Goal: Check status: Check status

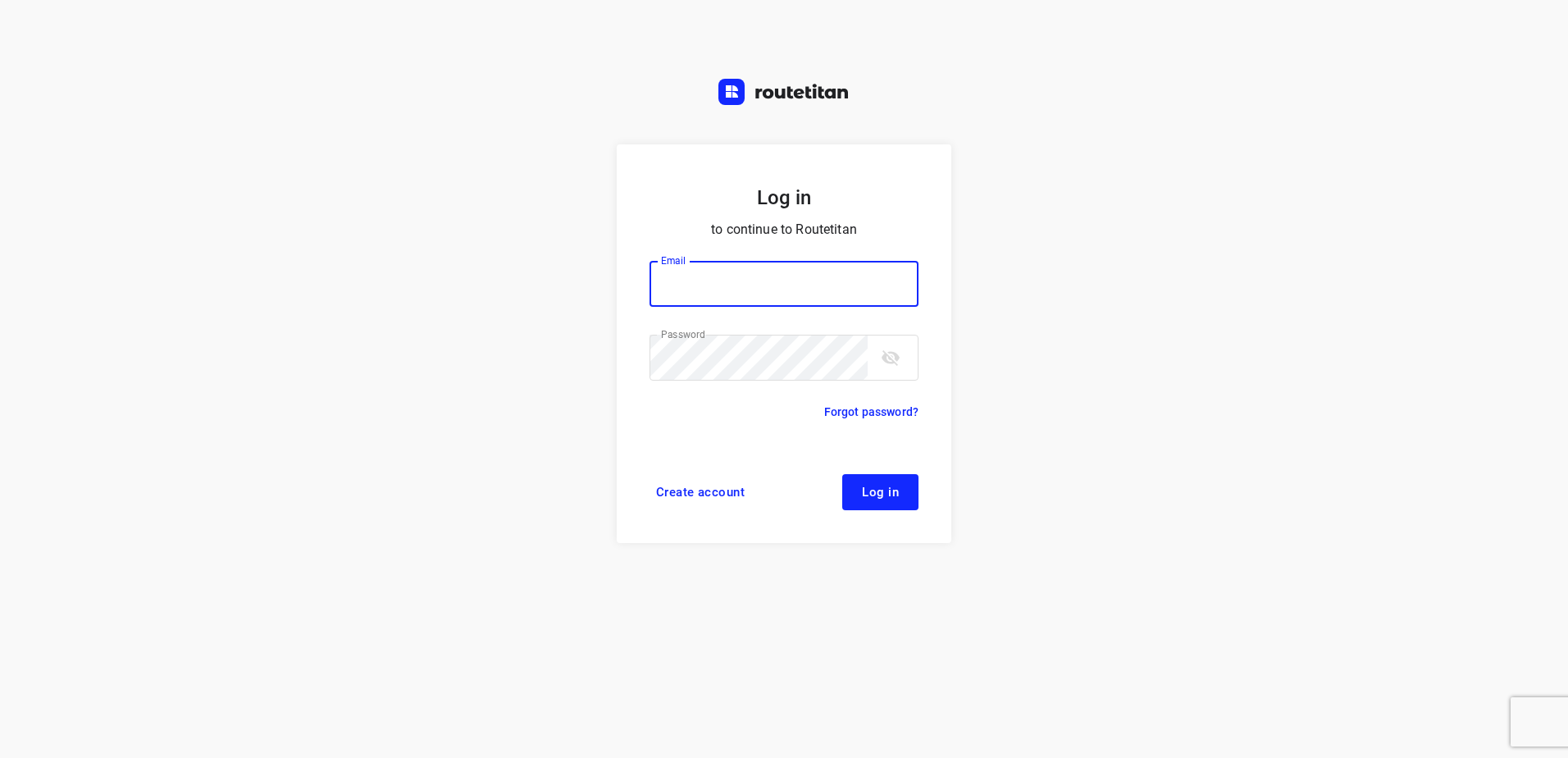
type input "[EMAIL_ADDRESS][DOMAIN_NAME]"
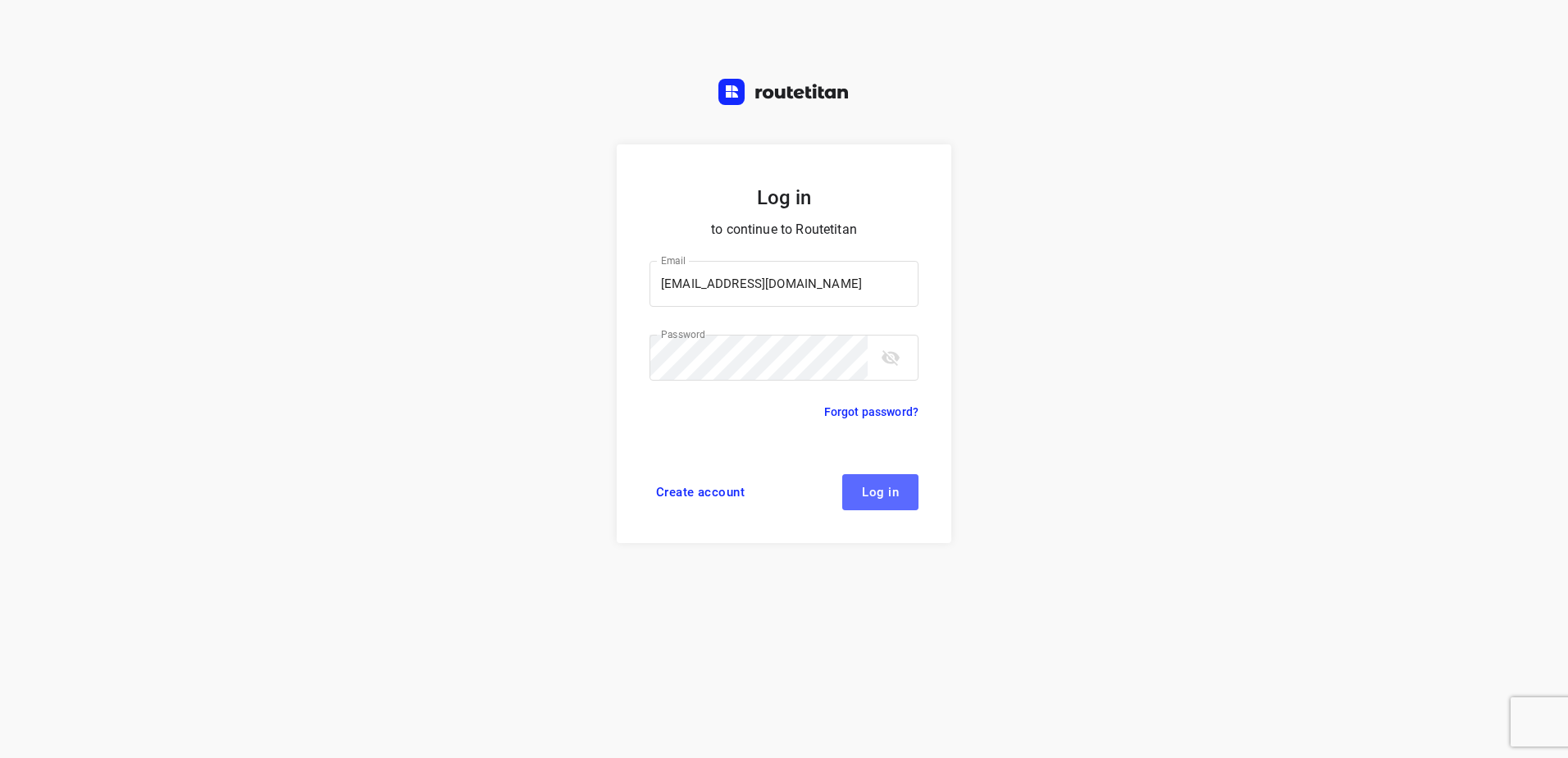
click at [885, 501] on button "Log in" at bounding box center [880, 492] width 76 height 36
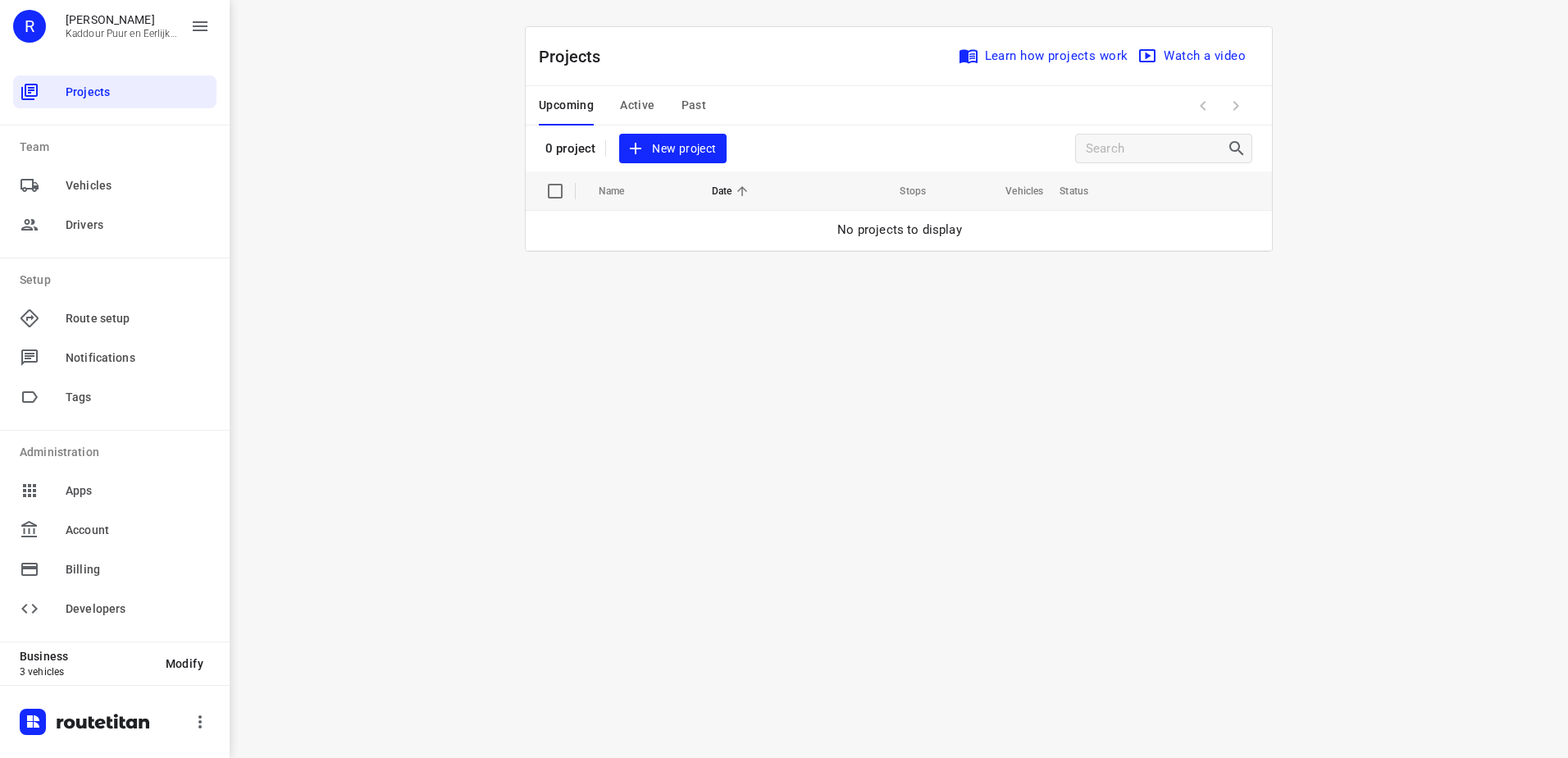
click at [711, 108] on div "Upcoming Active Past" at bounding box center [636, 106] width 194 height 40
click at [696, 106] on span "Past" at bounding box center [694, 105] width 25 height 20
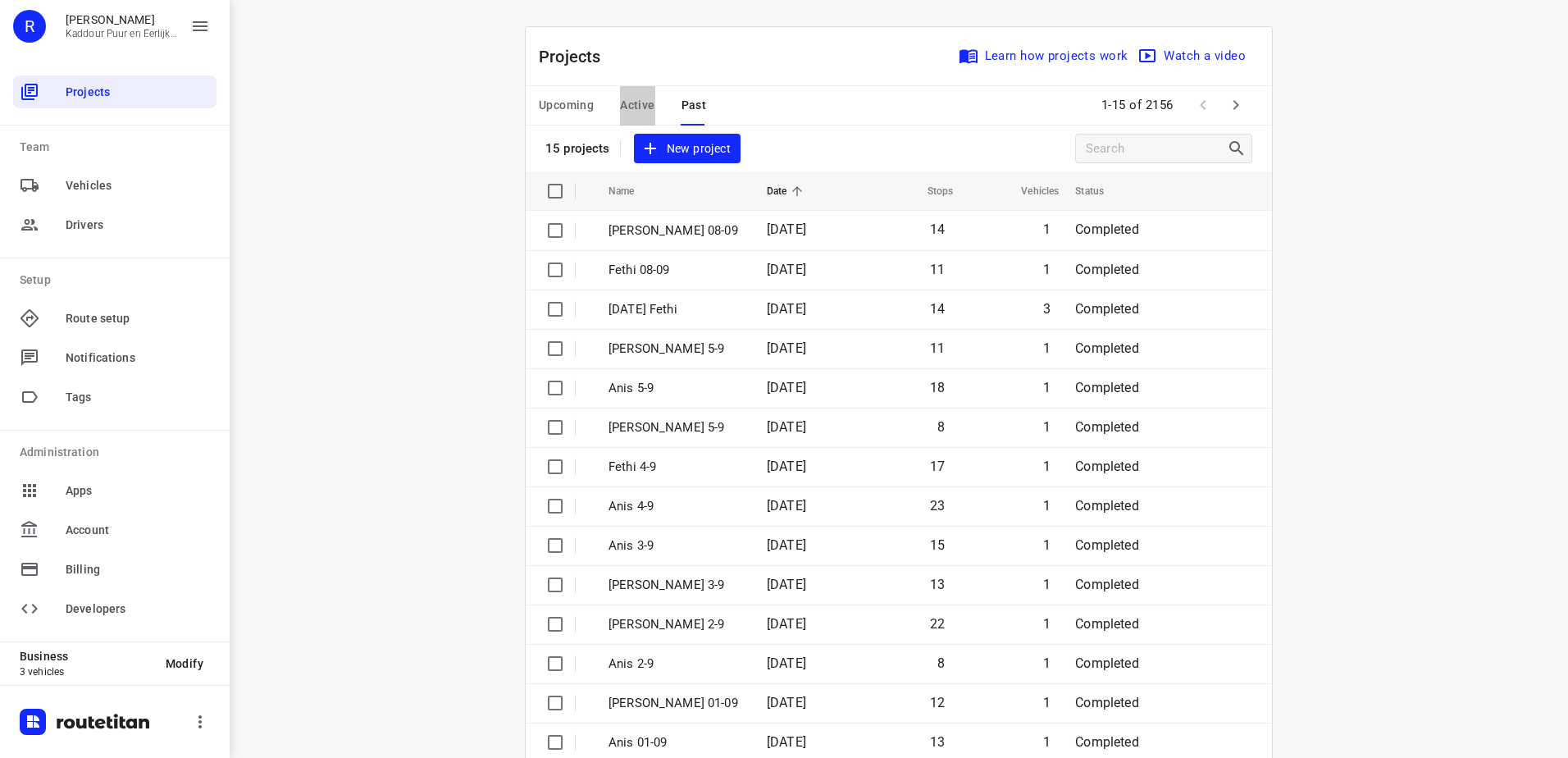
click at [624, 102] on span "Active" at bounding box center [638, 105] width 35 height 20
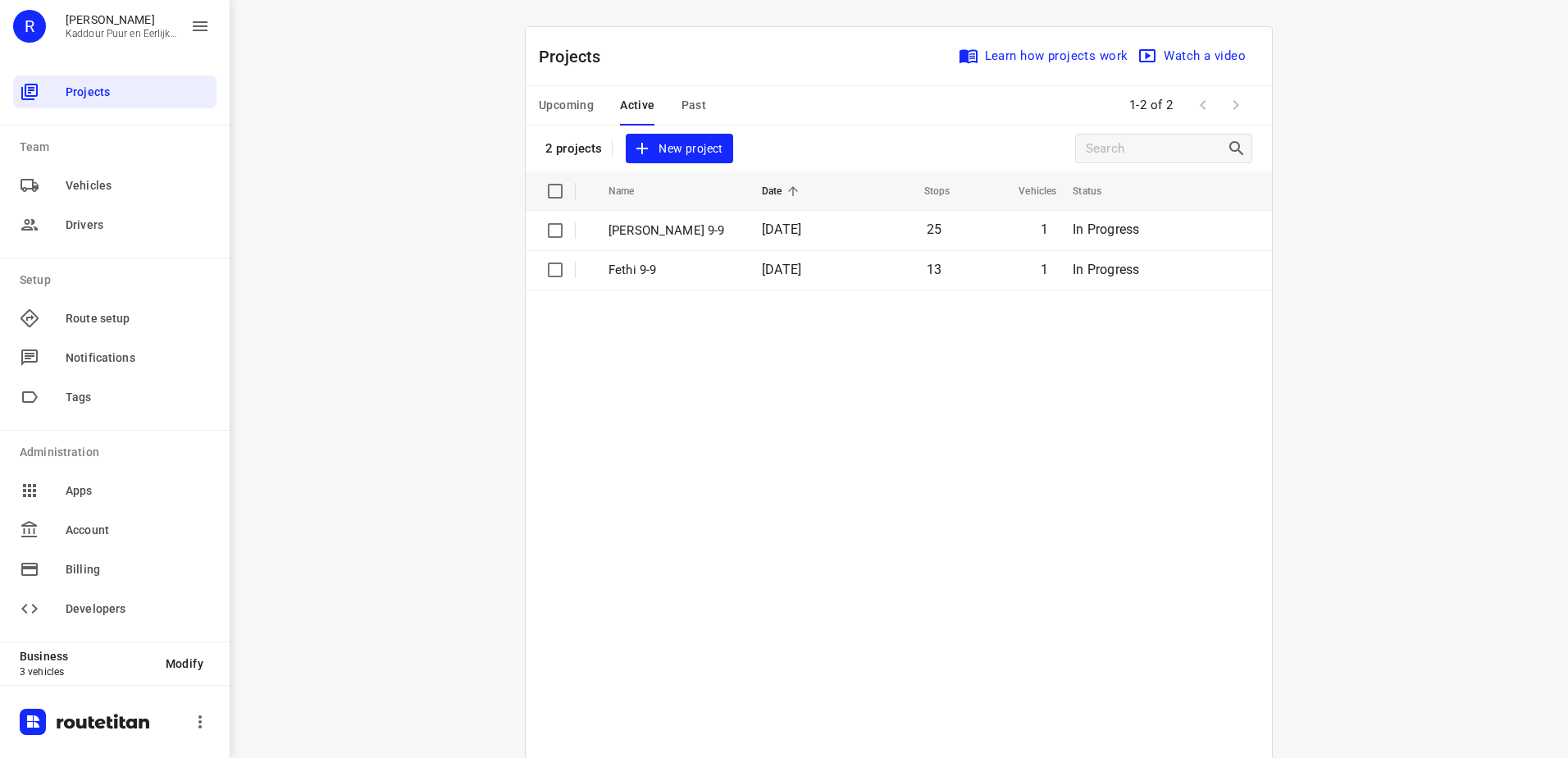
click at [699, 106] on div "Upcoming Active Past" at bounding box center [636, 106] width 194 height 40
click at [686, 106] on span "Past" at bounding box center [694, 105] width 25 height 20
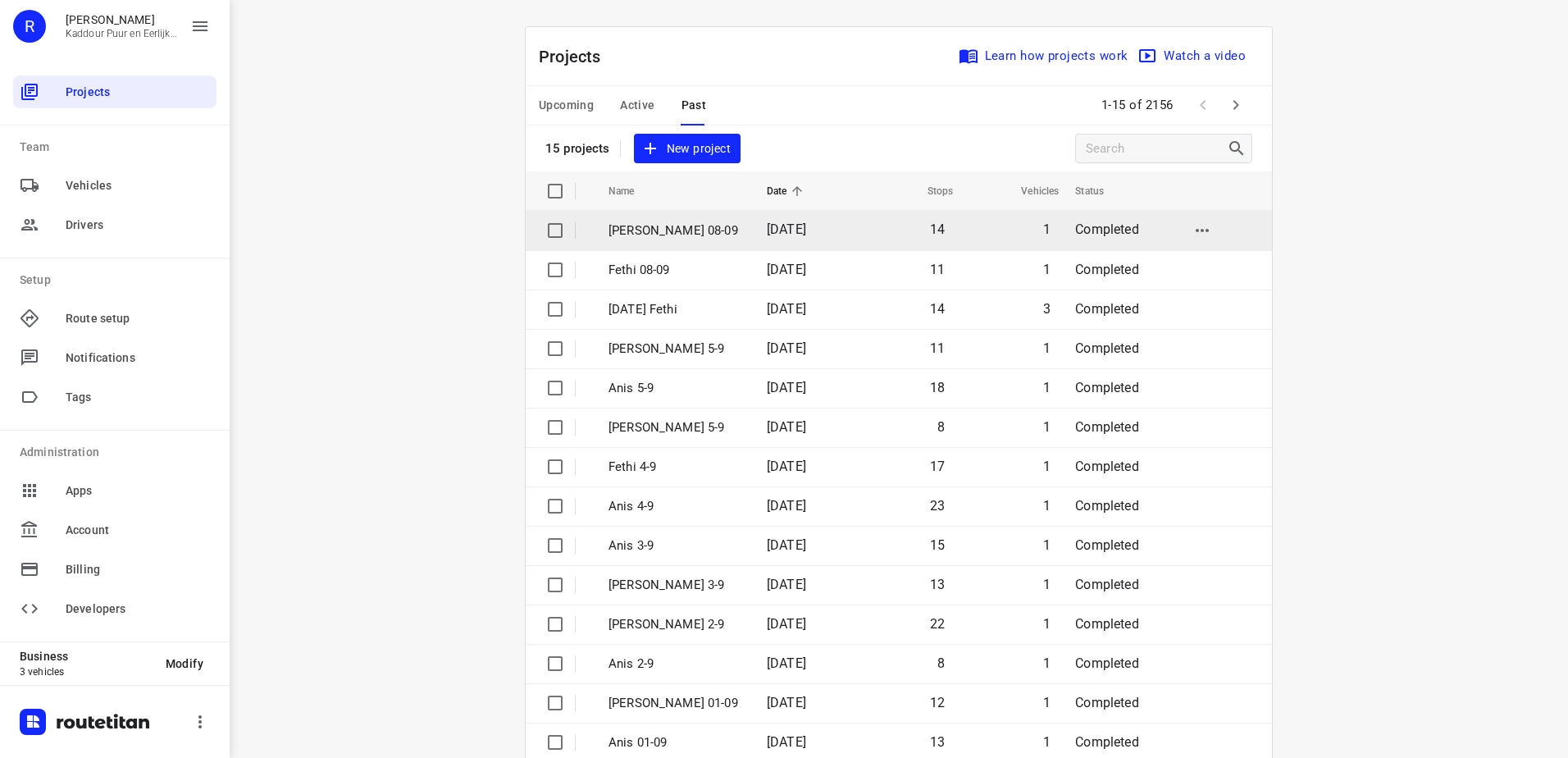
click at [837, 238] on td "[DATE]" at bounding box center [804, 230] width 102 height 40
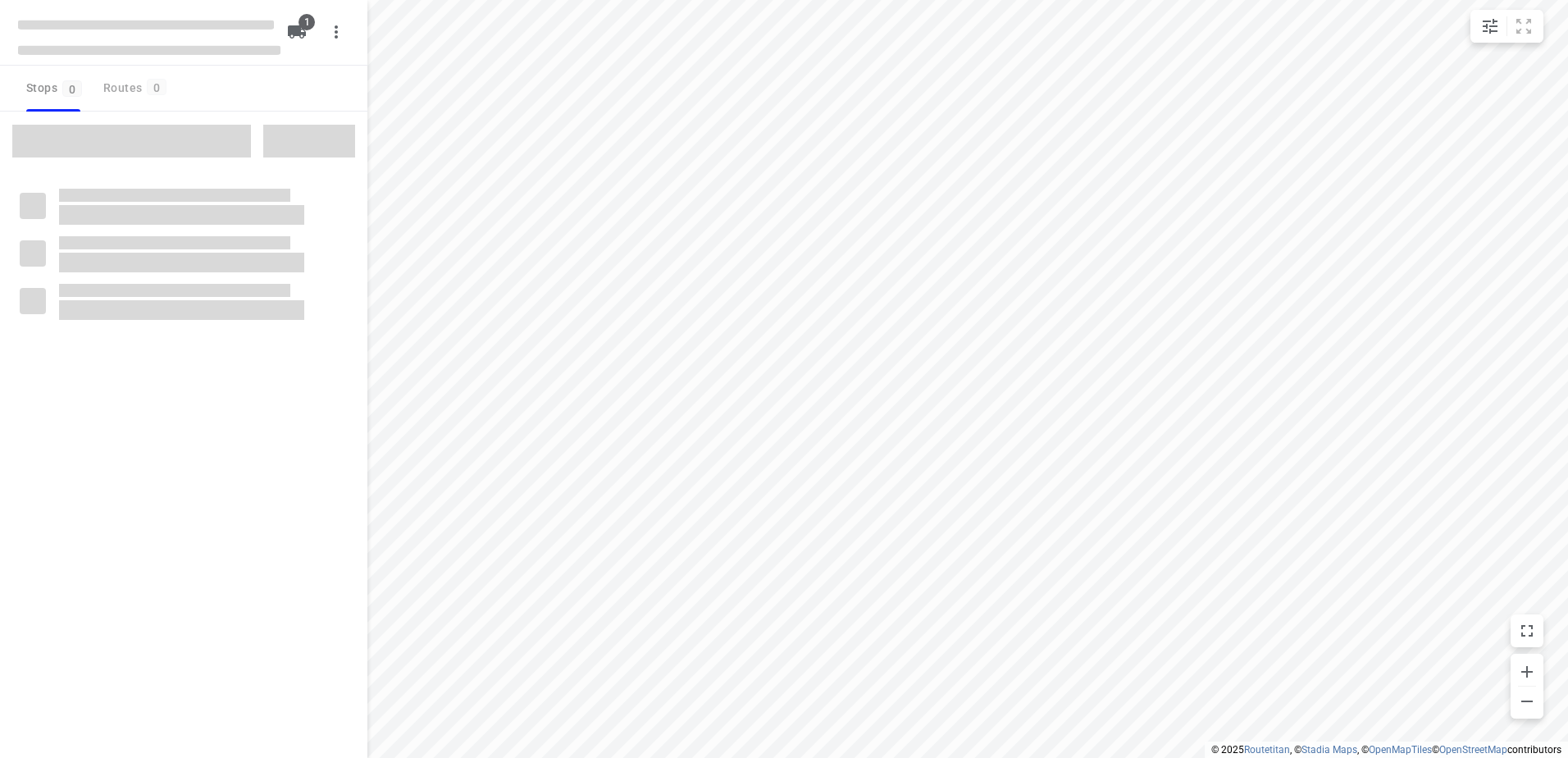
type input "distance"
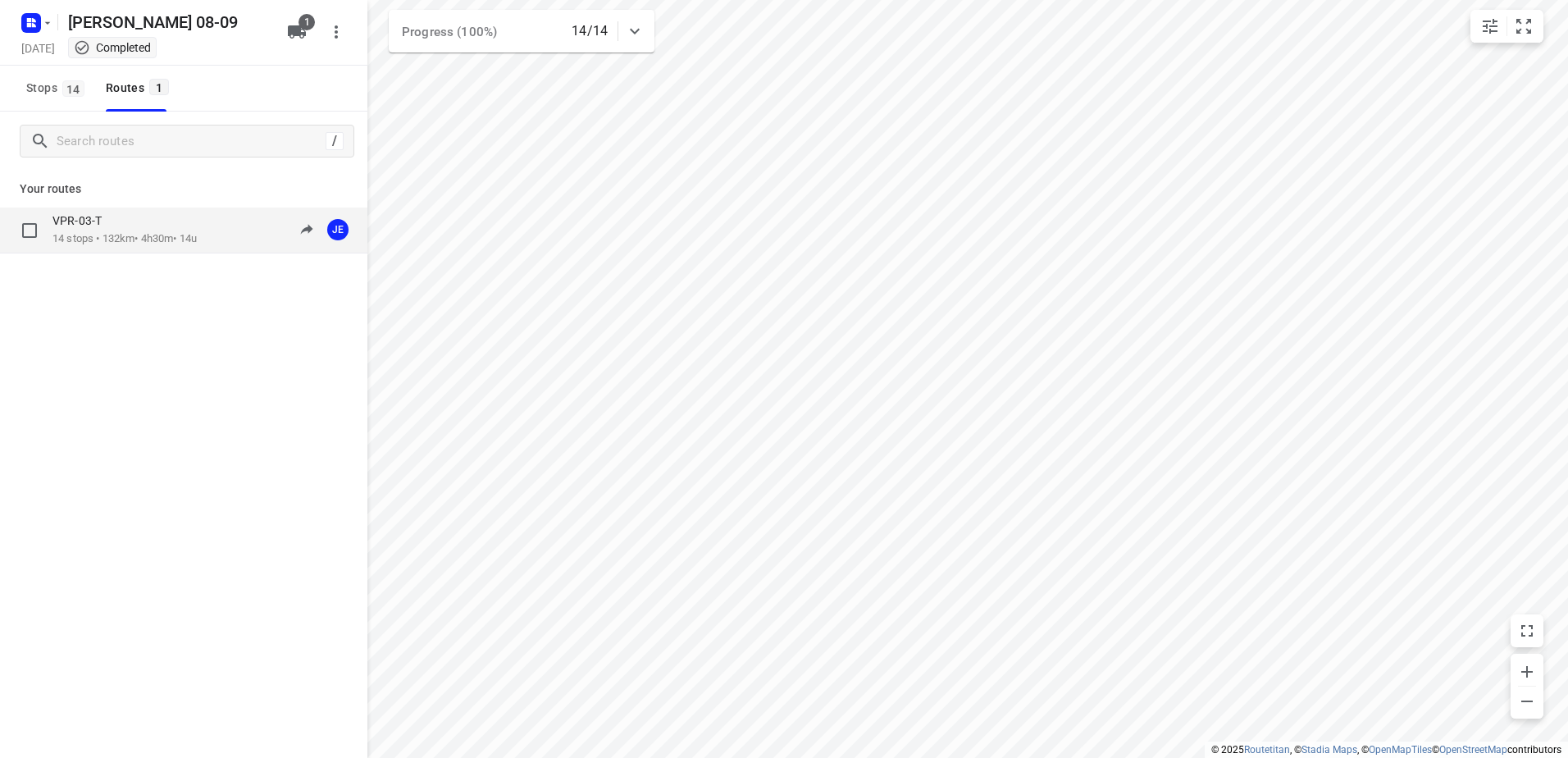
click at [179, 223] on div "VPR-03-T" at bounding box center [124, 222] width 144 height 18
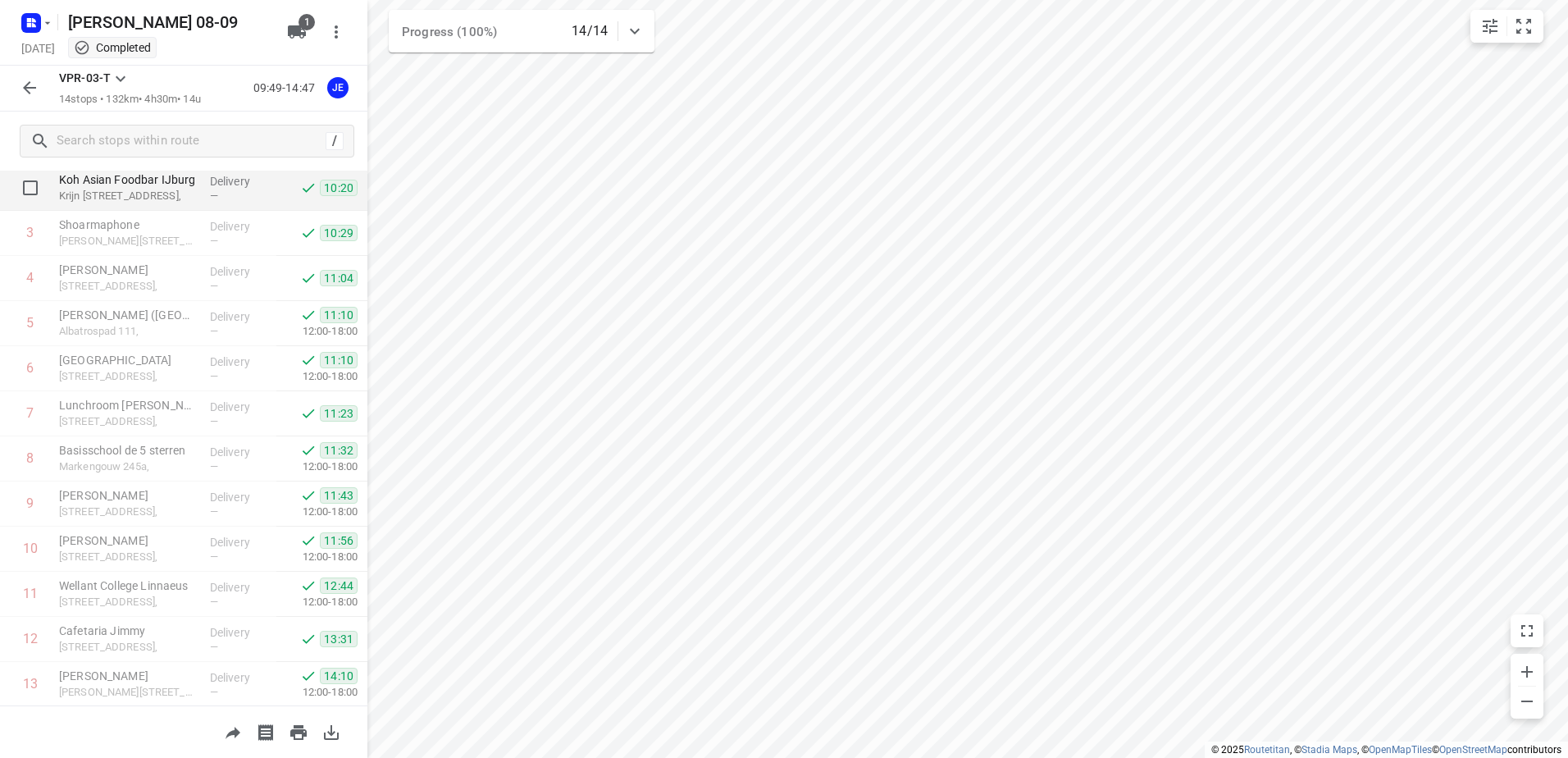
scroll to position [224, 0]
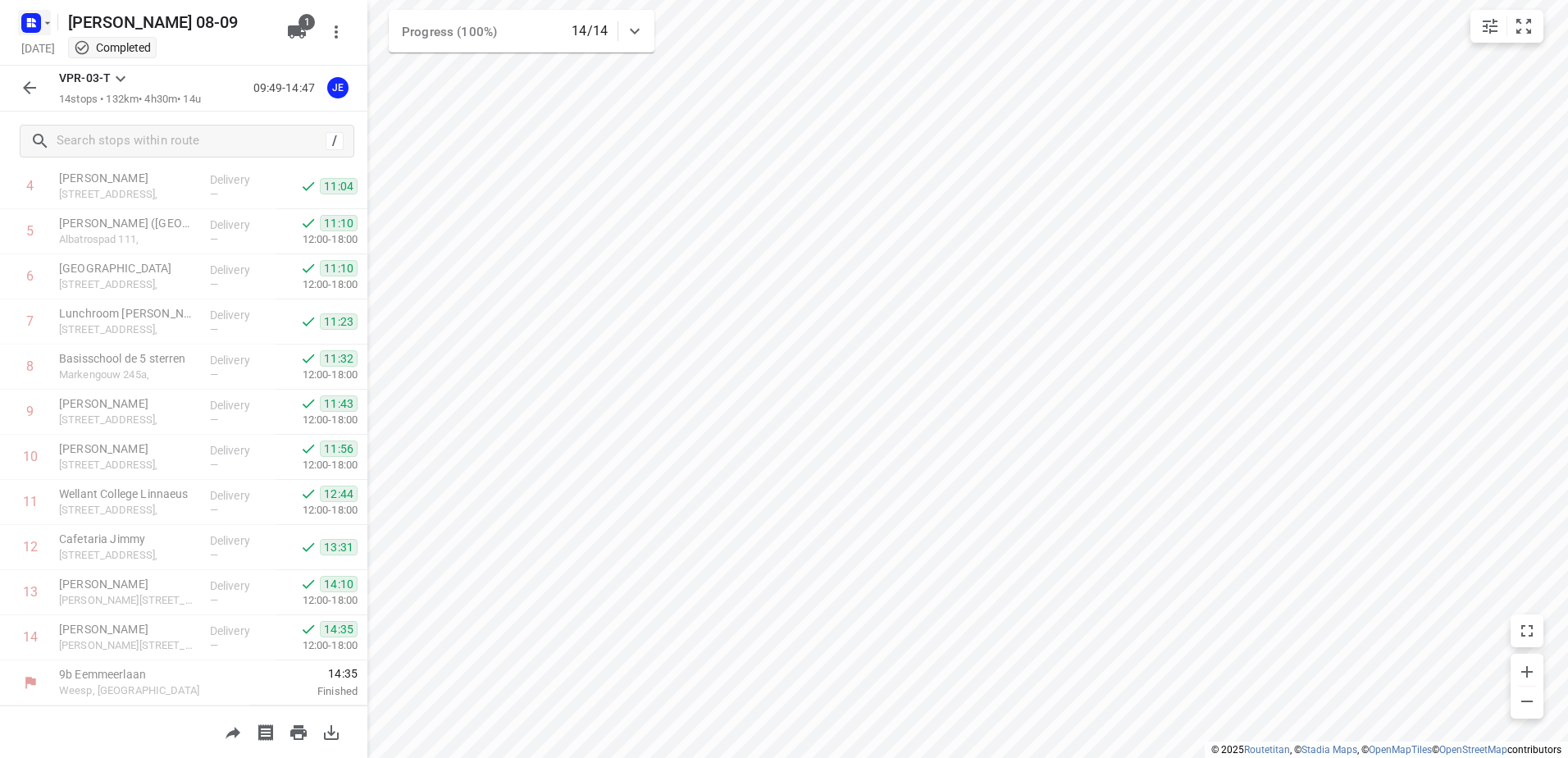
click at [37, 23] on rect "button" at bounding box center [31, 23] width 19 height 19
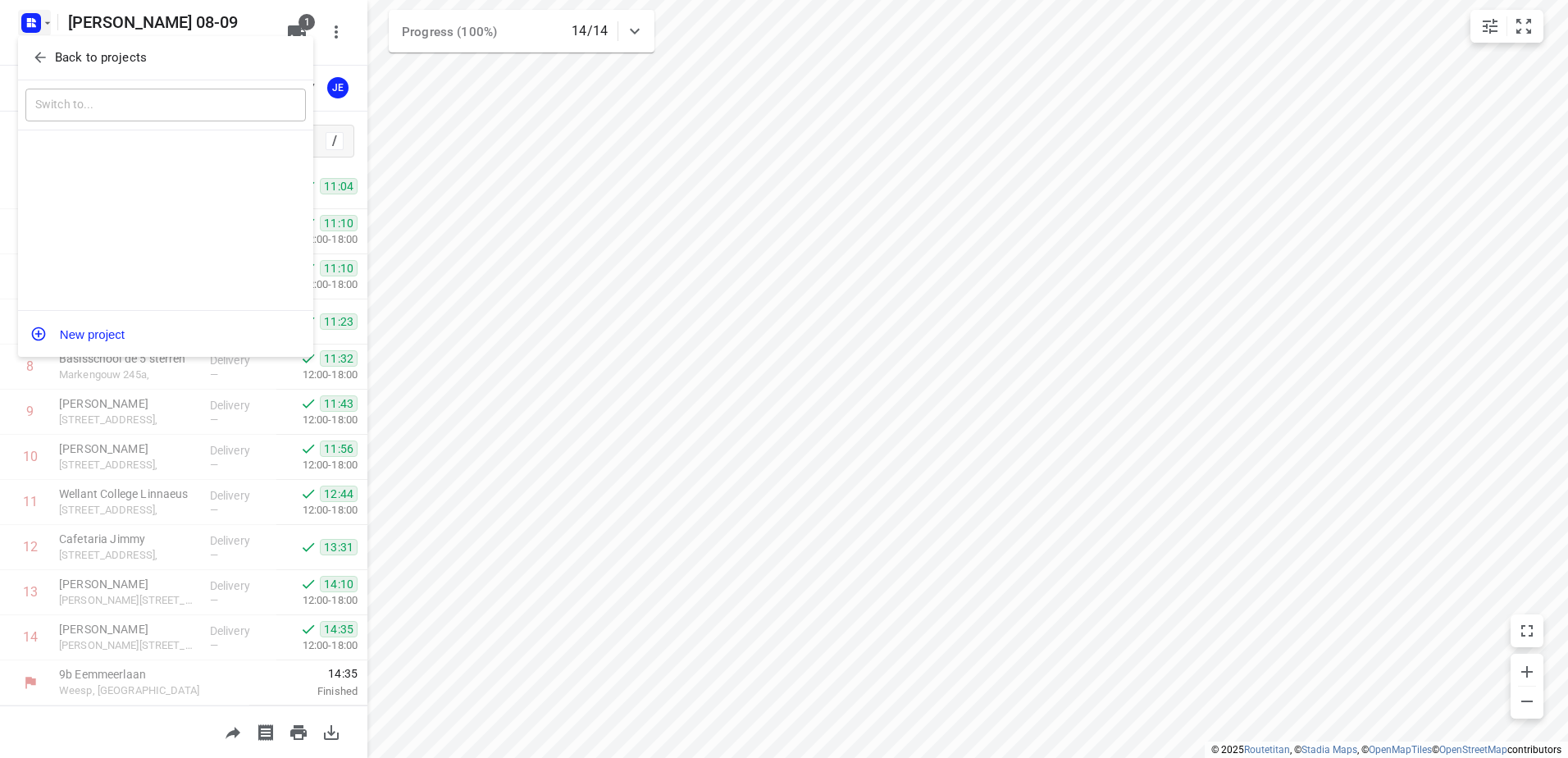
click at [36, 43] on div "Back to projects" at bounding box center [166, 58] width 295 height 45
click at [41, 56] on icon "button" at bounding box center [40, 57] width 16 height 16
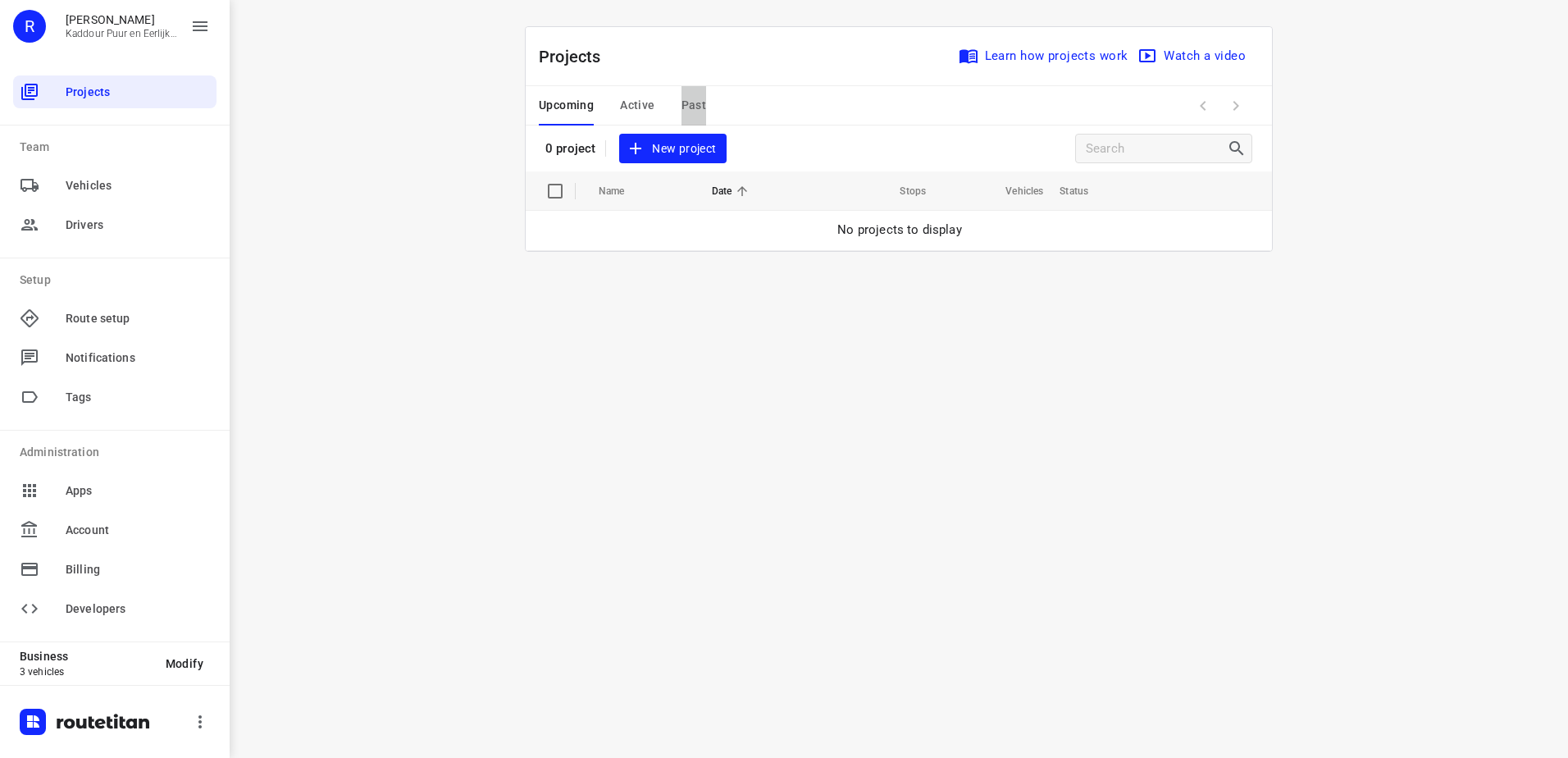
click at [696, 105] on span "Past" at bounding box center [694, 105] width 25 height 20
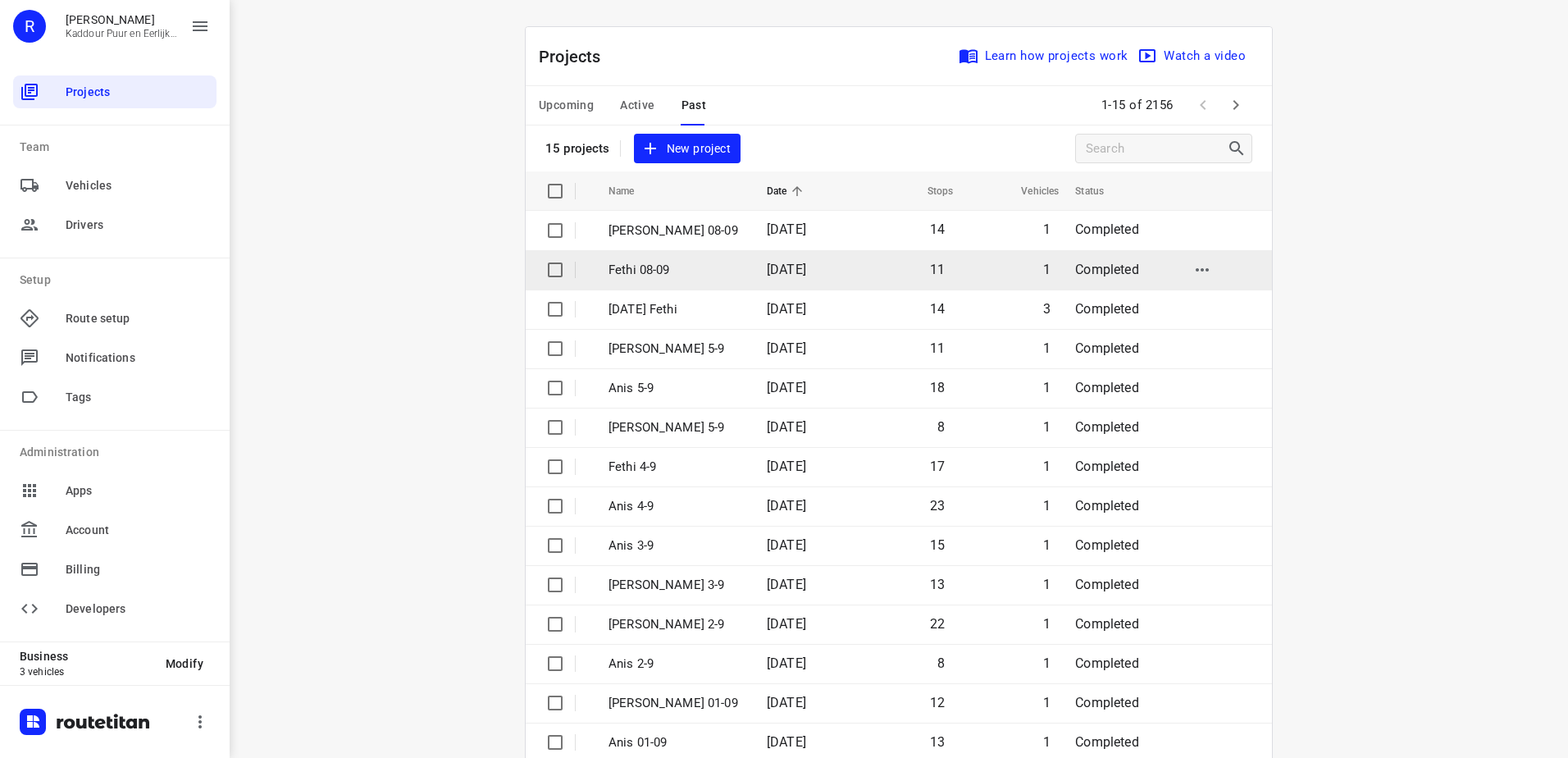
click at [731, 266] on td "Fethi 08-09" at bounding box center [673, 269] width 162 height 40
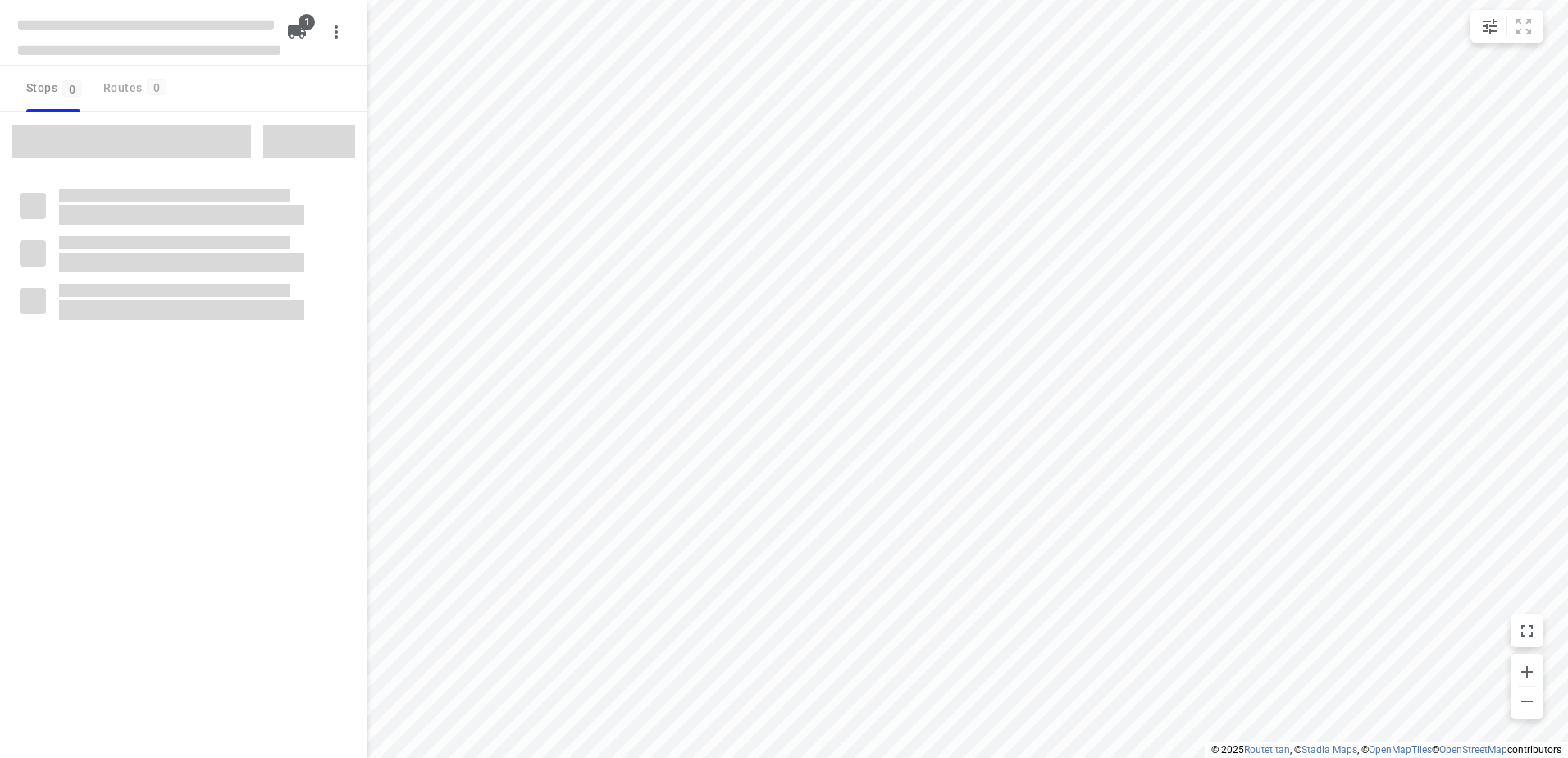
type input "distance"
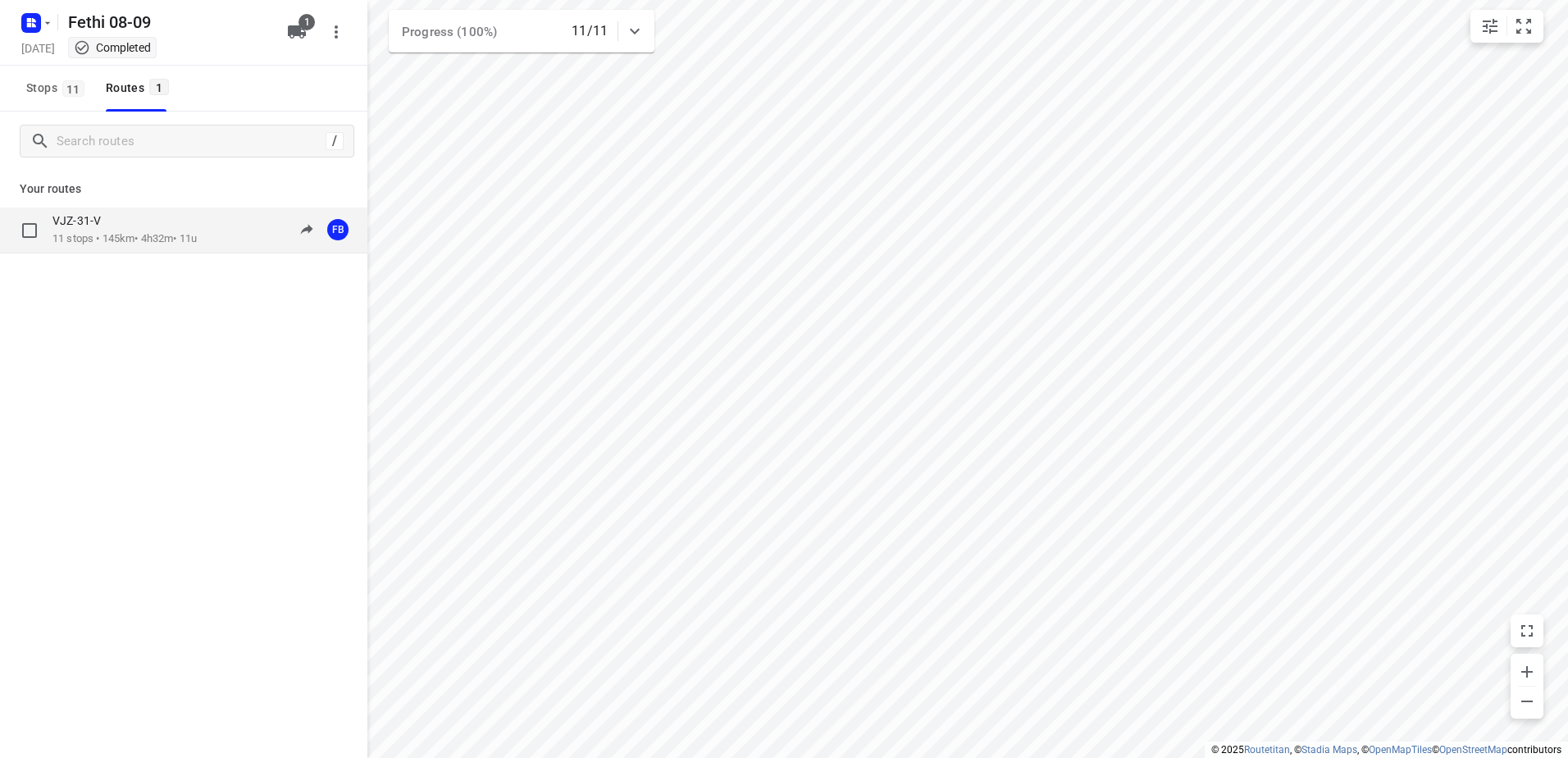
click at [166, 214] on div "VJZ-31-V" at bounding box center [124, 222] width 144 height 18
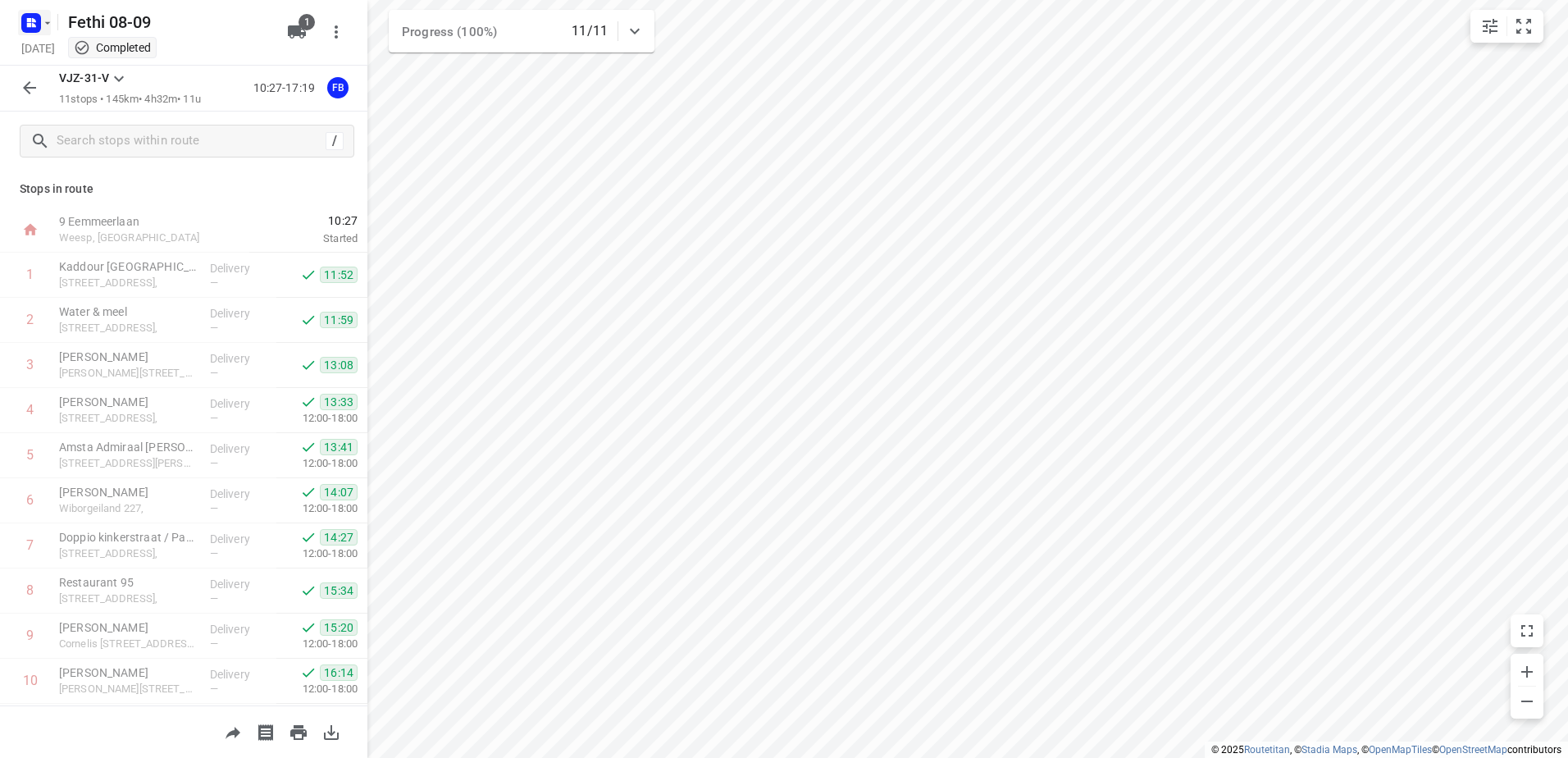
click at [37, 16] on rect "button" at bounding box center [31, 23] width 19 height 19
click at [39, 51] on icon "button" at bounding box center [40, 57] width 16 height 16
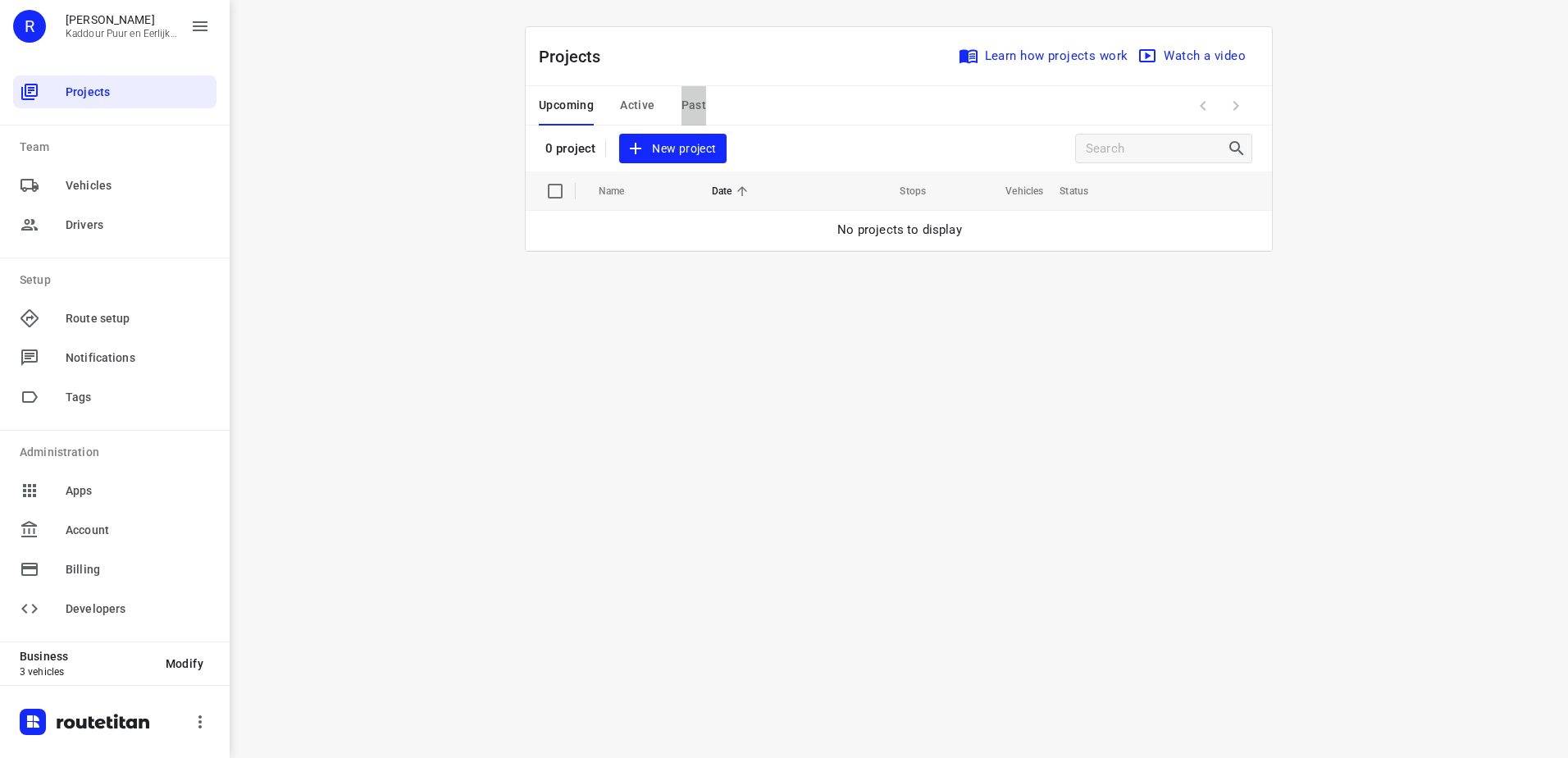
click at [682, 102] on span "Past" at bounding box center [694, 105] width 25 height 20
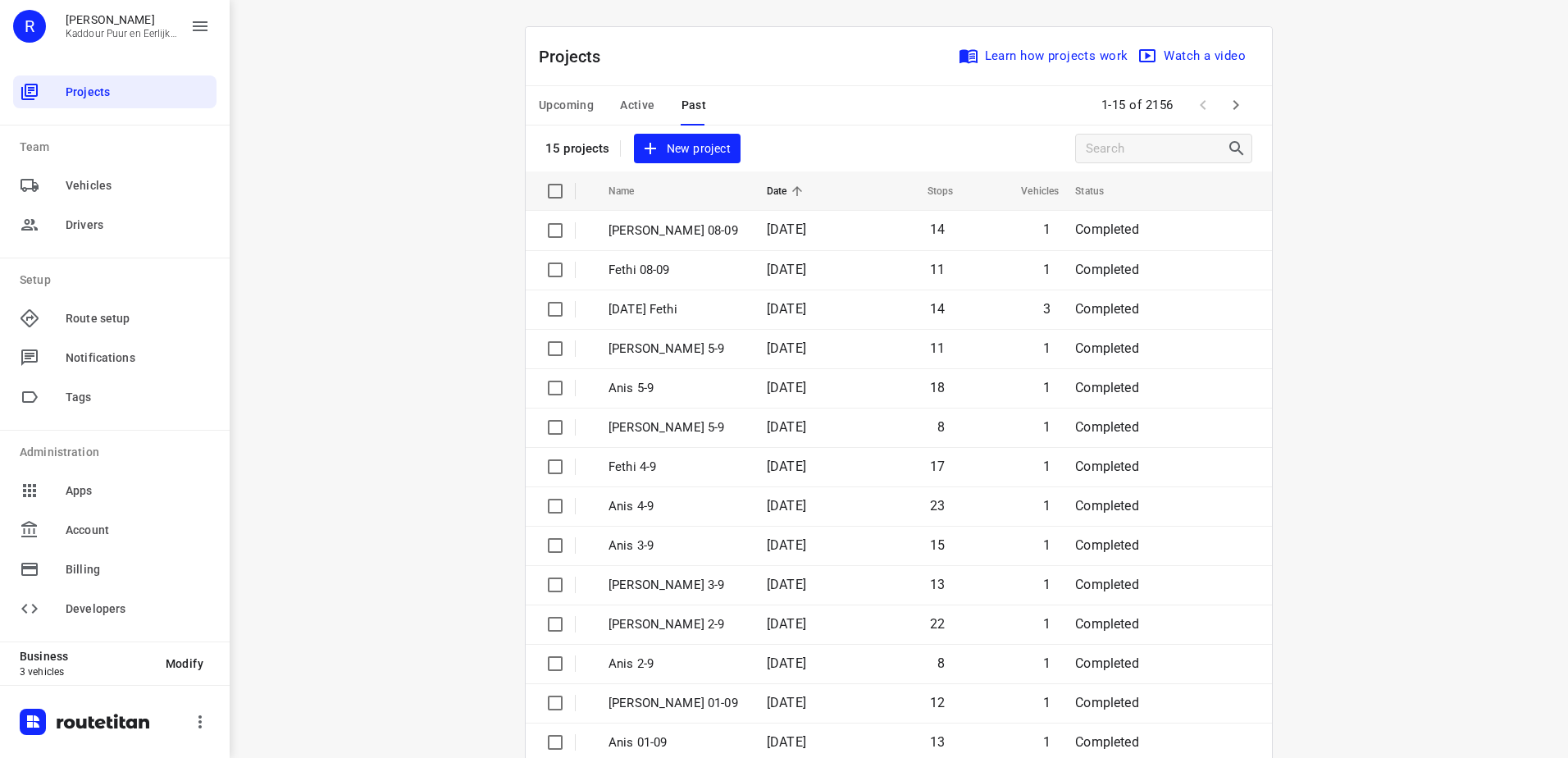
click at [633, 110] on span "Active" at bounding box center [638, 105] width 35 height 20
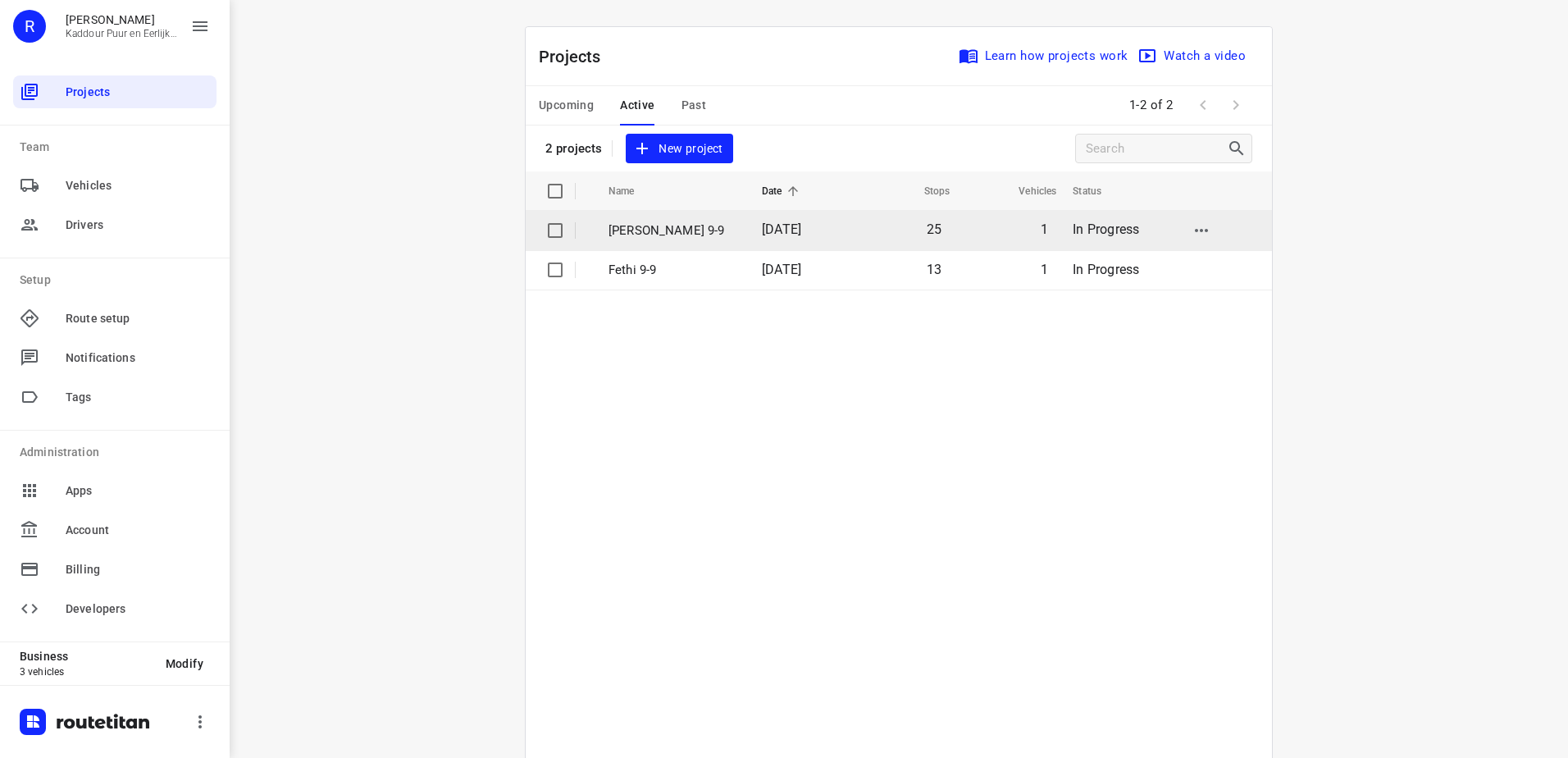
click at [781, 220] on td "09 Sep 2025" at bounding box center [800, 230] width 103 height 40
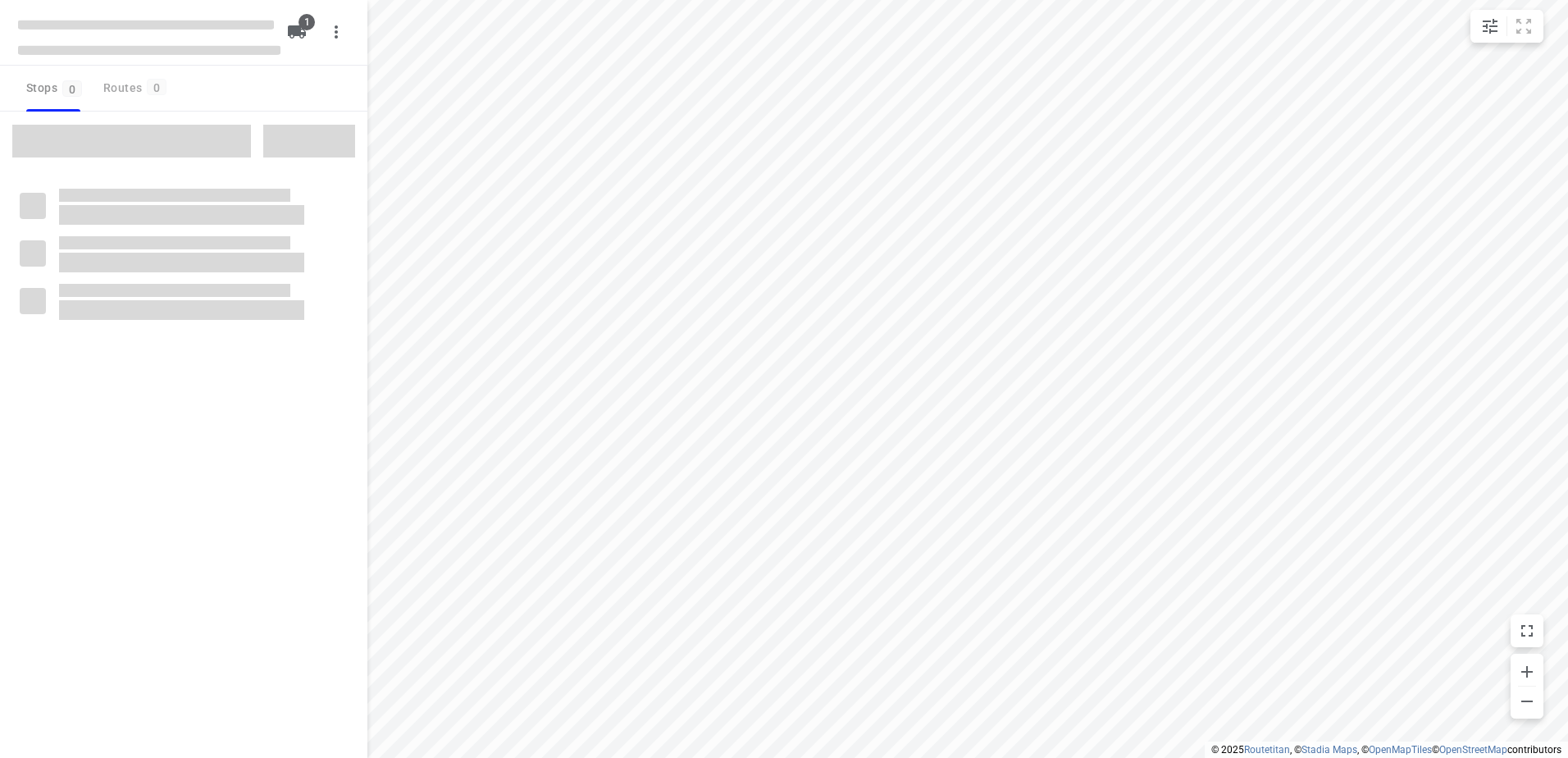
type input "distance"
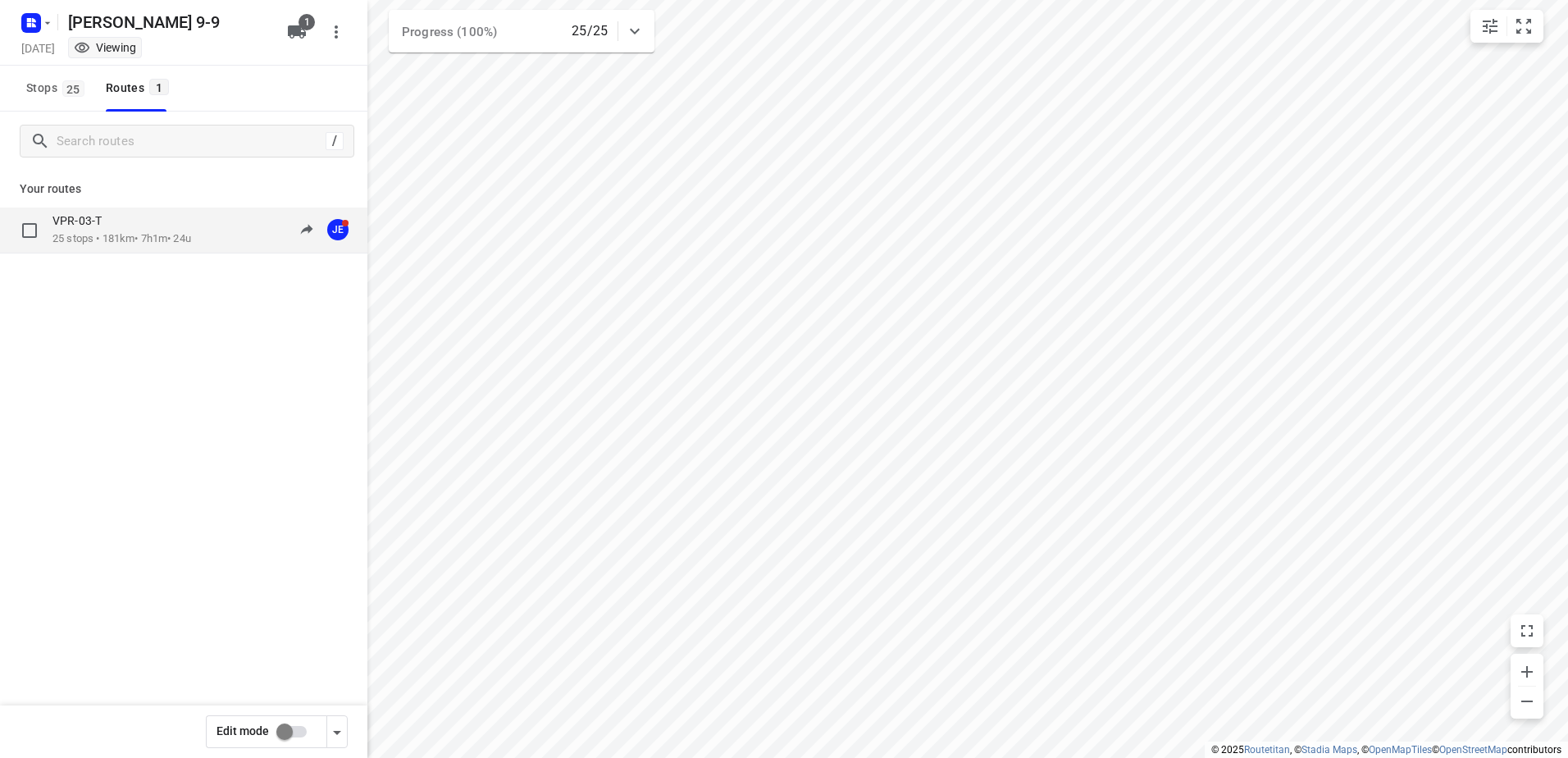
click at [194, 250] on div "VPR-03-T 25 stops • 181km • 7h1m • 24u 09:33-17:15 JE" at bounding box center [184, 229] width 368 height 45
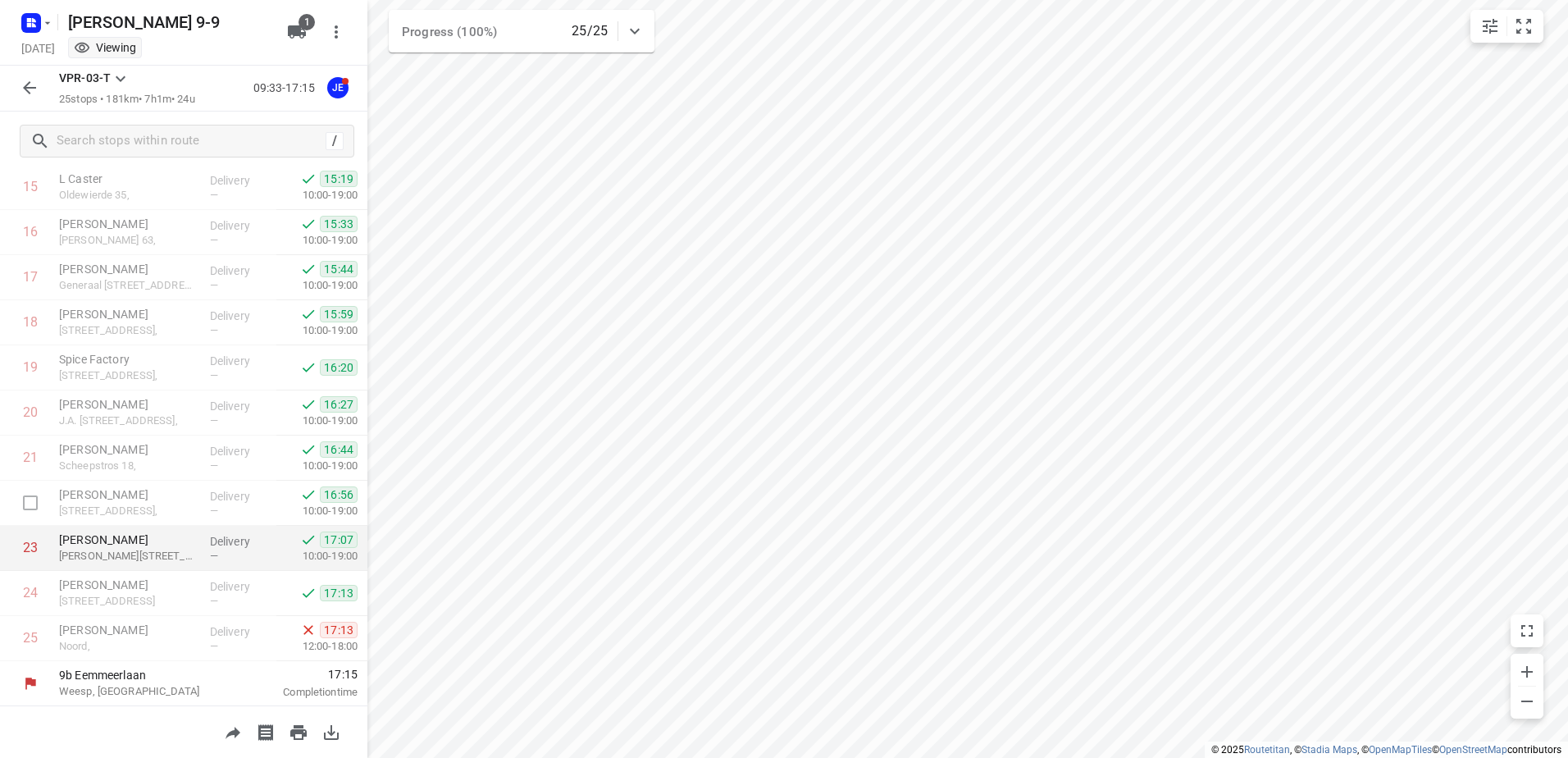
scroll to position [720, 0]
click at [30, 24] on icon "button" at bounding box center [29, 25] width 4 height 4
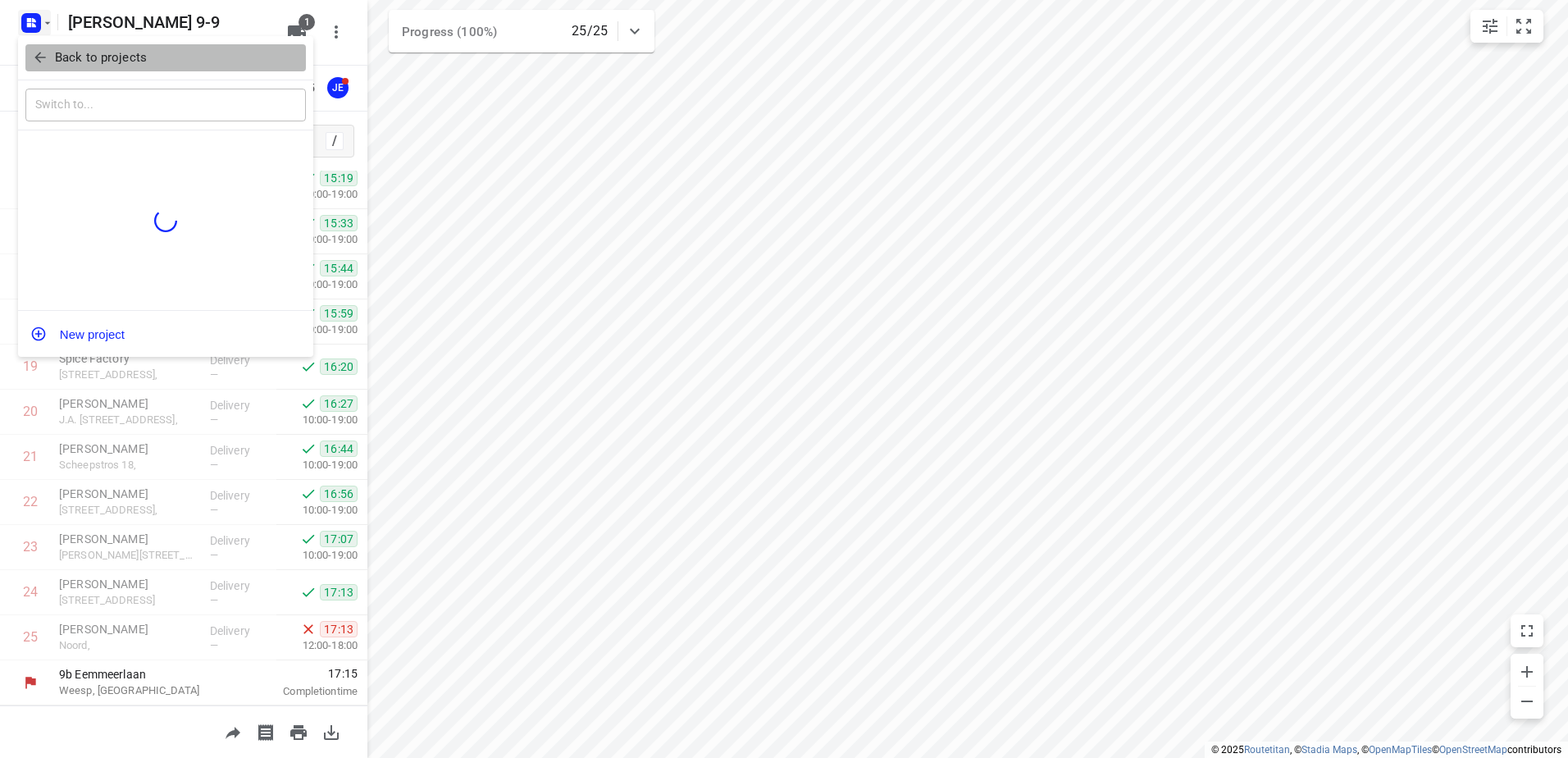
click at [42, 51] on icon "button" at bounding box center [40, 57] width 16 height 16
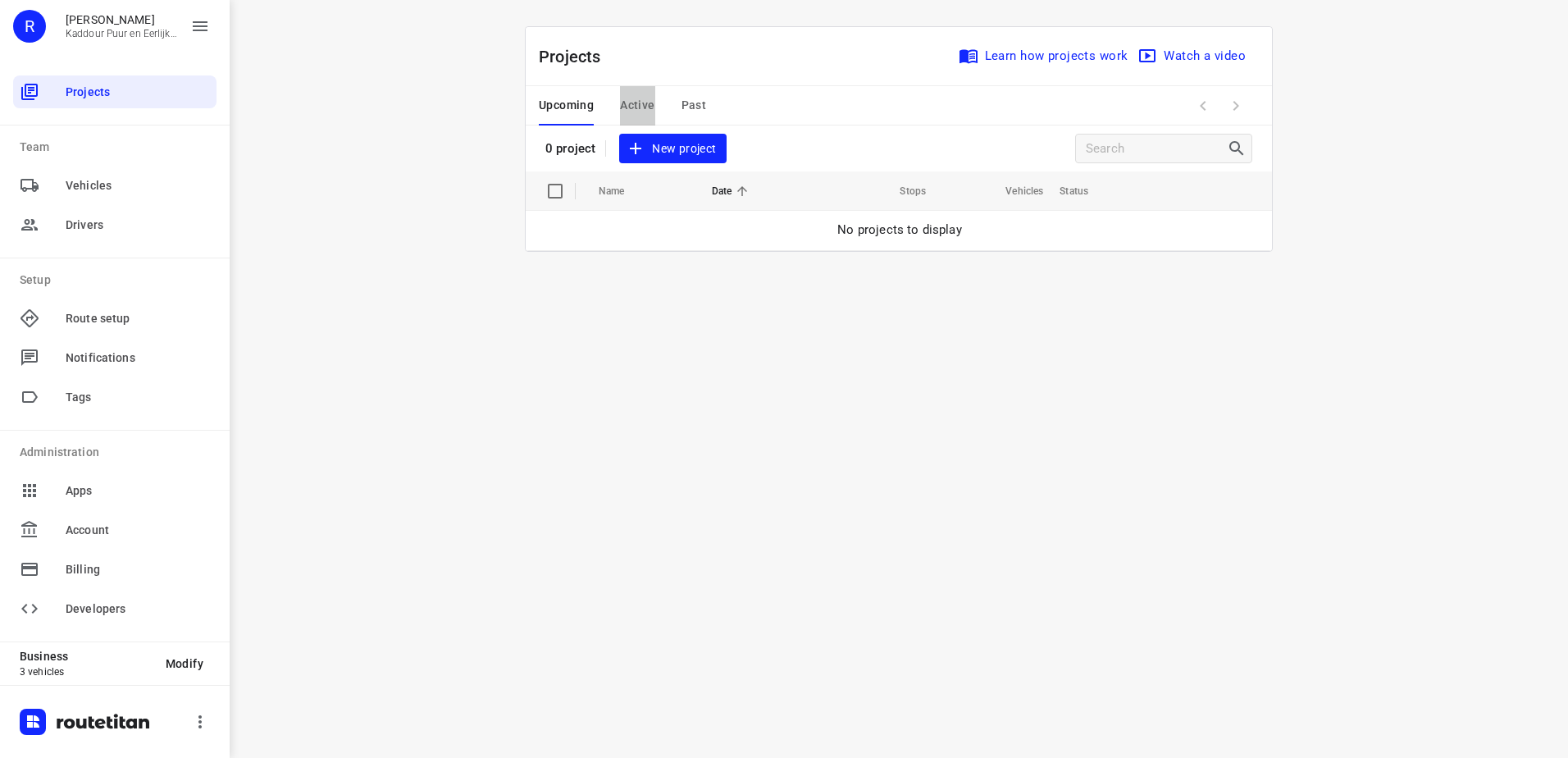
click at [647, 103] on span "Active" at bounding box center [638, 105] width 35 height 20
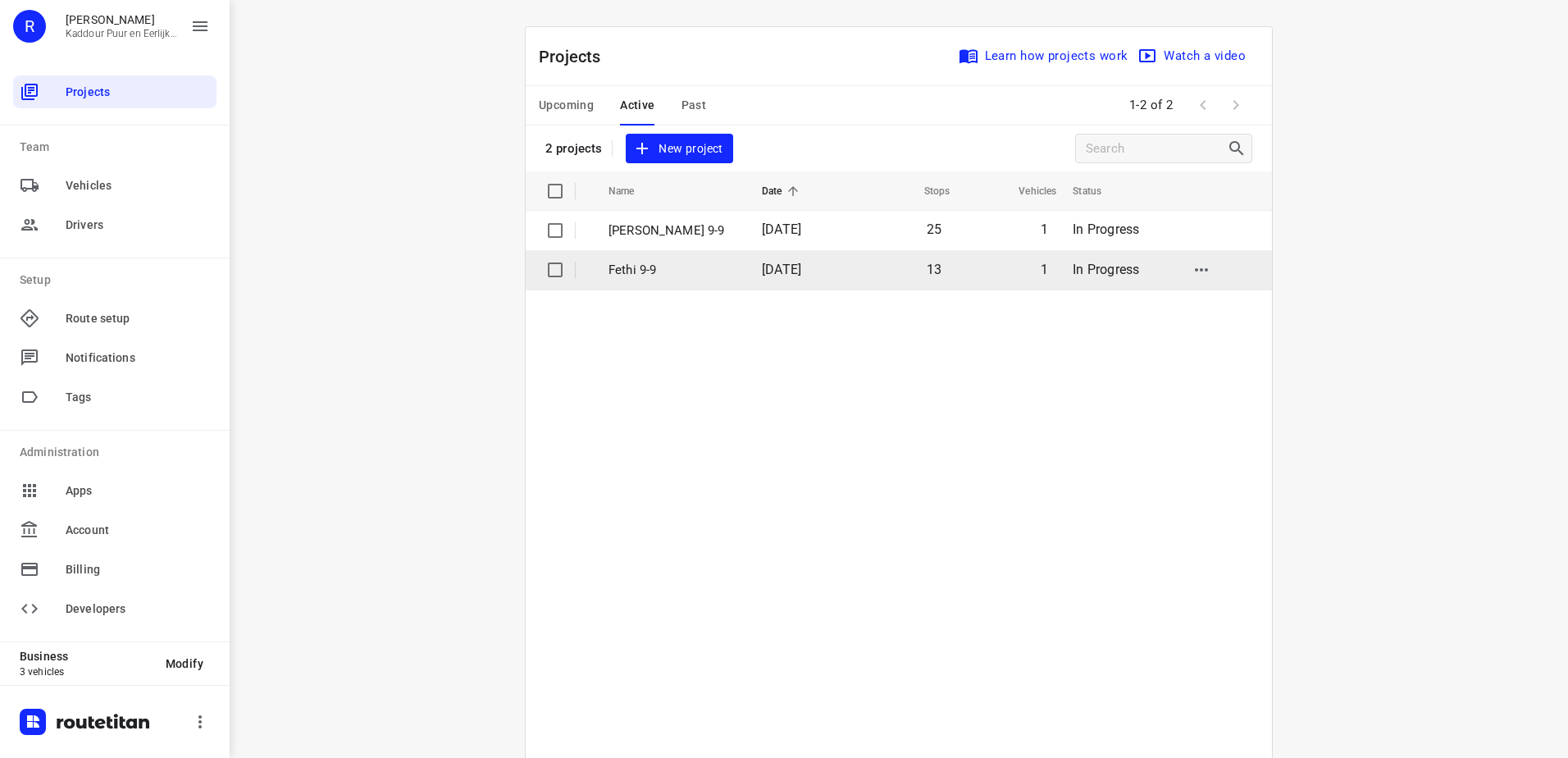
click at [697, 271] on p "Fethi 9-9" at bounding box center [673, 269] width 129 height 18
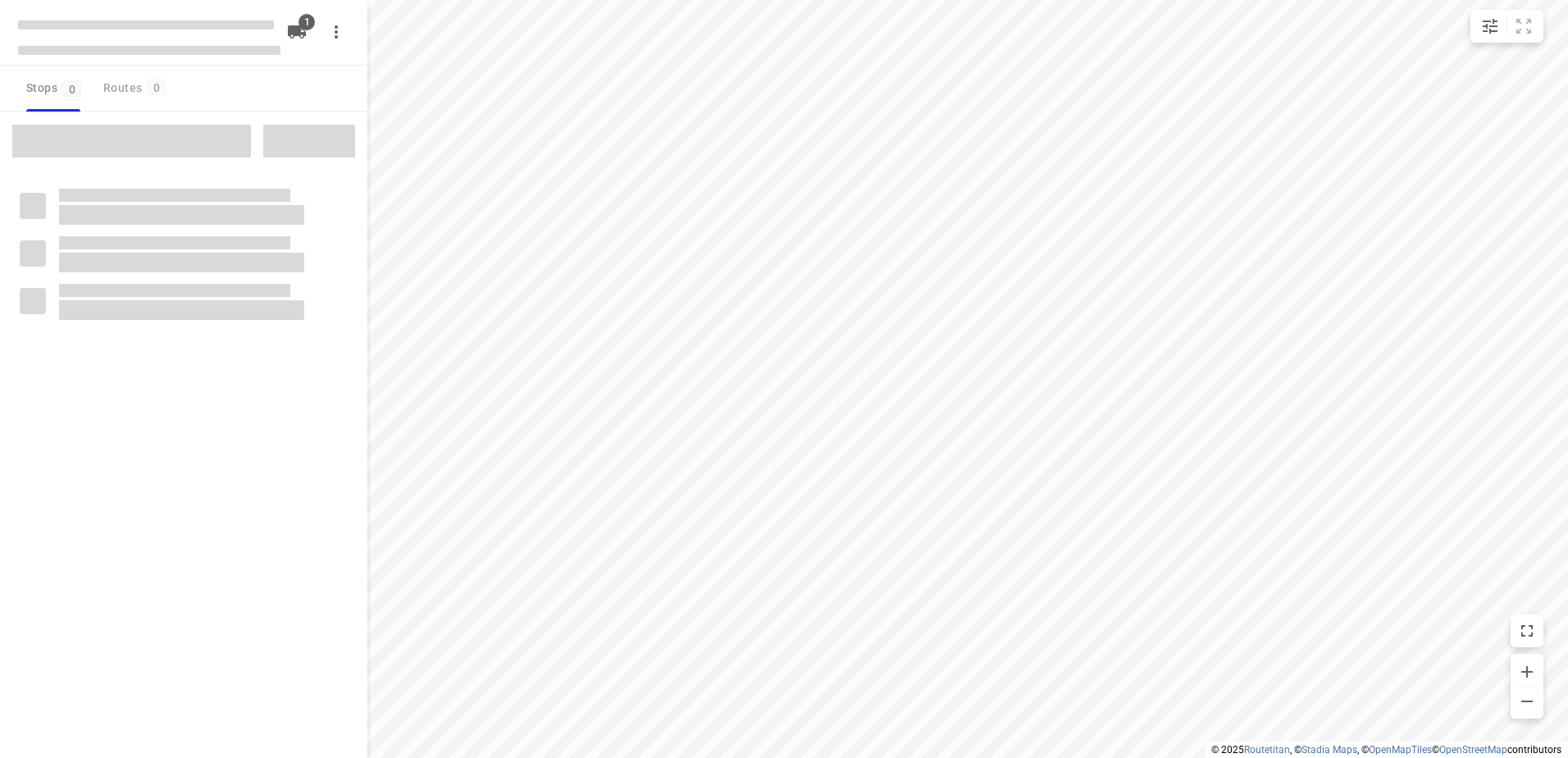
type input "distance"
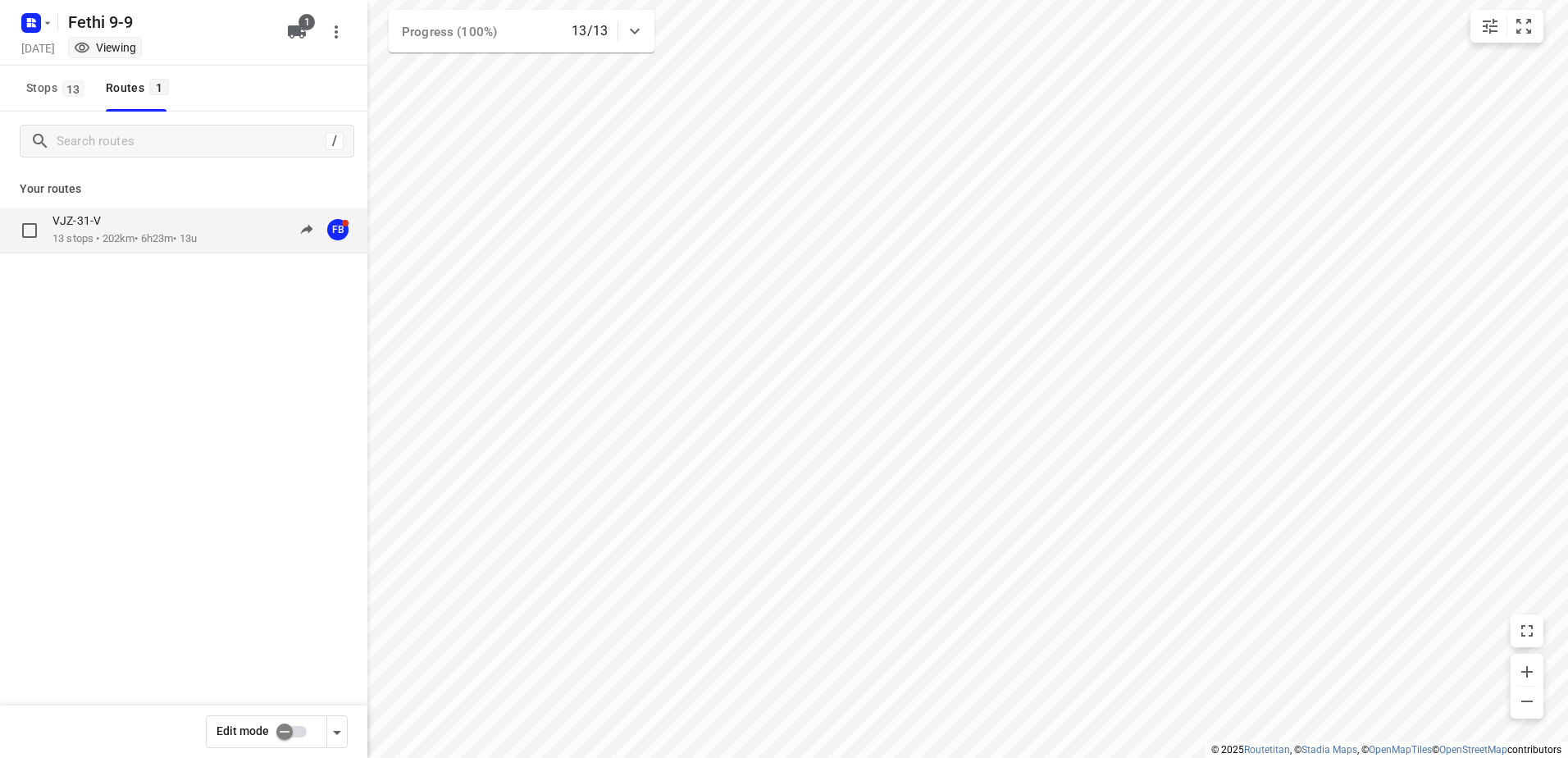
click at [176, 227] on div "VJZ-31-V" at bounding box center [124, 222] width 144 height 18
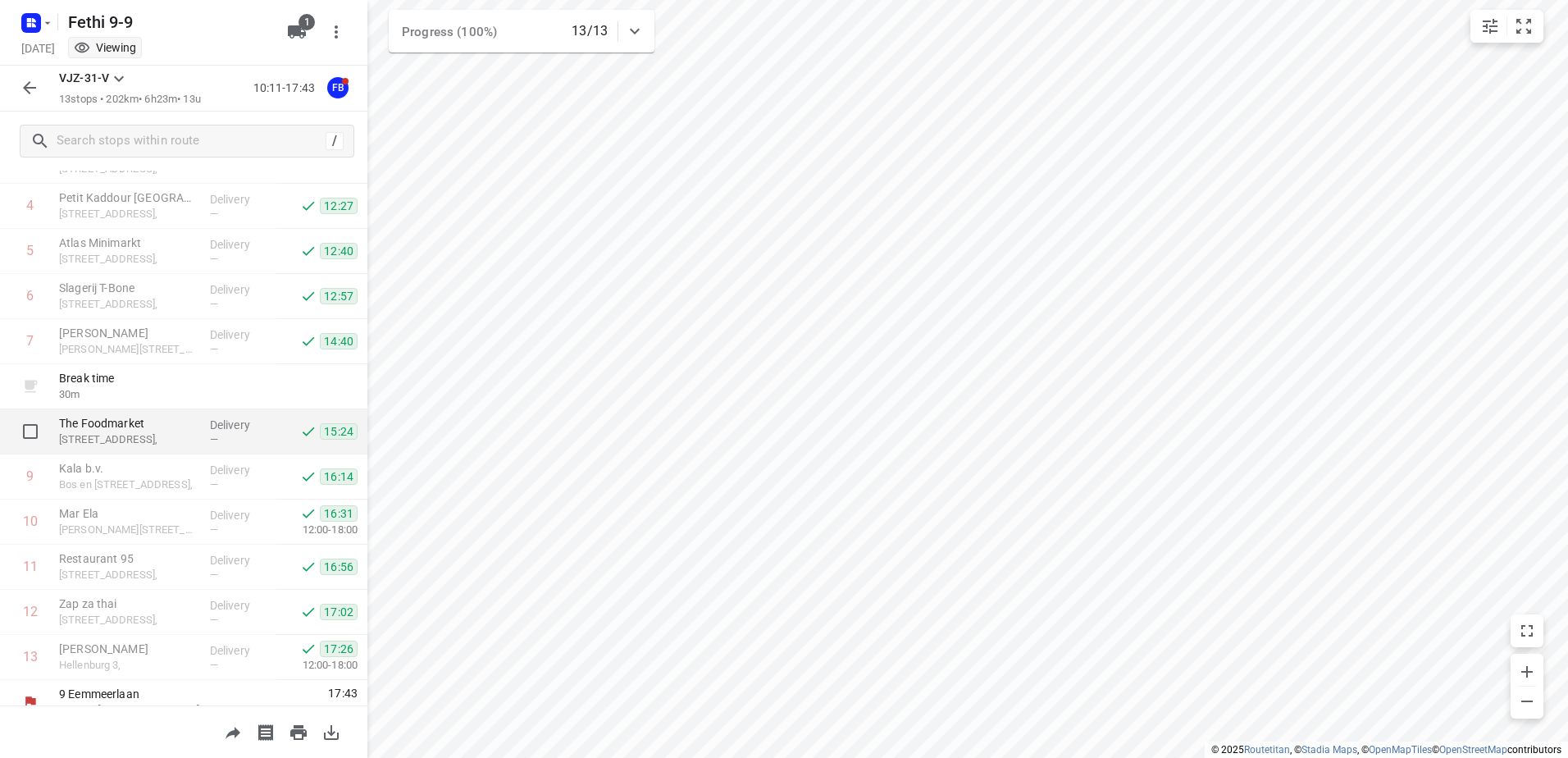
scroll to position [224, 0]
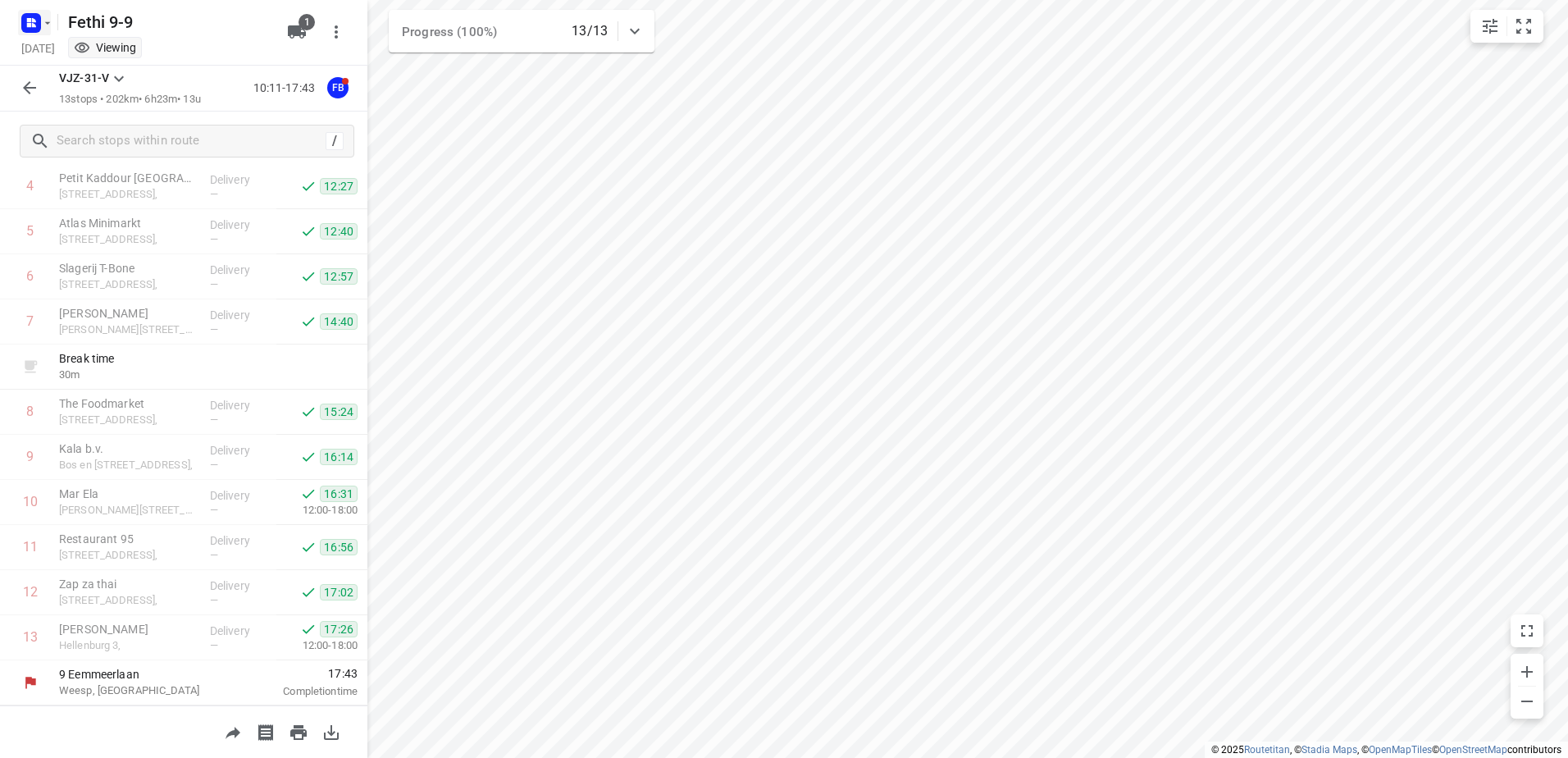
click at [25, 22] on rect "button" at bounding box center [31, 23] width 19 height 19
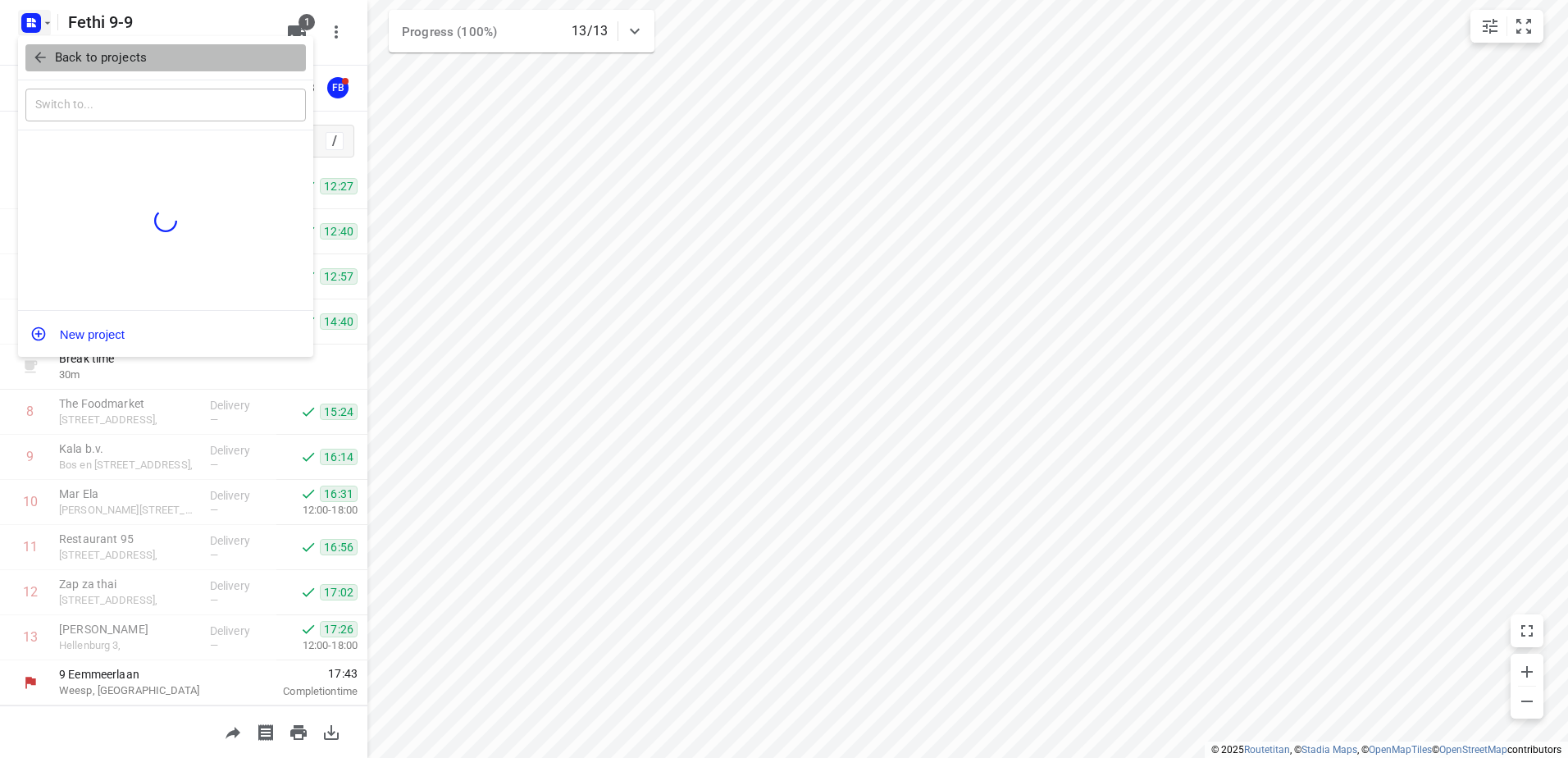
click at [46, 53] on icon "button" at bounding box center [40, 57] width 16 height 16
